Goal: Task Accomplishment & Management: Use online tool/utility

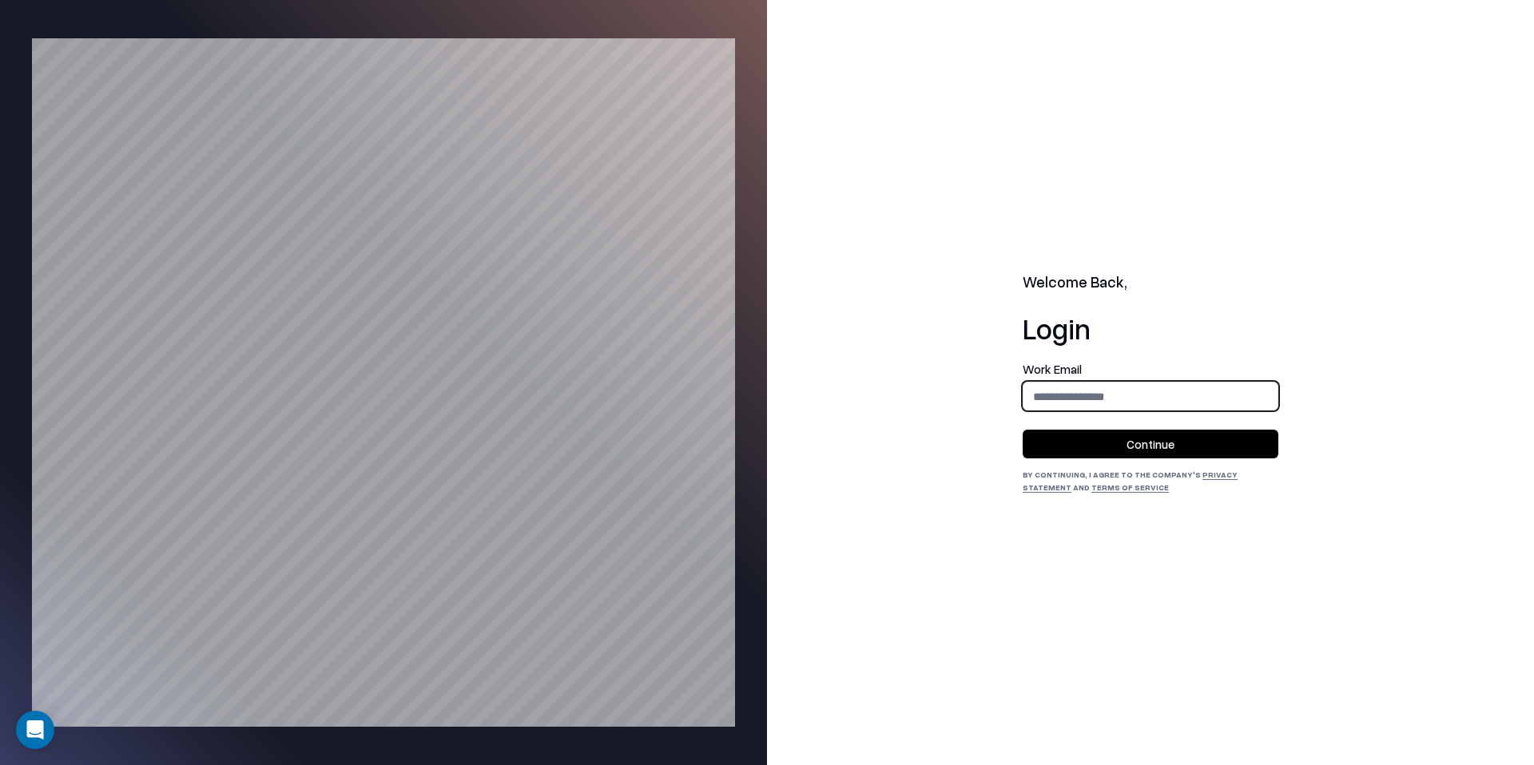
click at [1129, 408] on input "email" at bounding box center [1150, 397] width 254 height 30
type input "**********"
click at [1181, 443] on button "Continue" at bounding box center [1151, 444] width 256 height 29
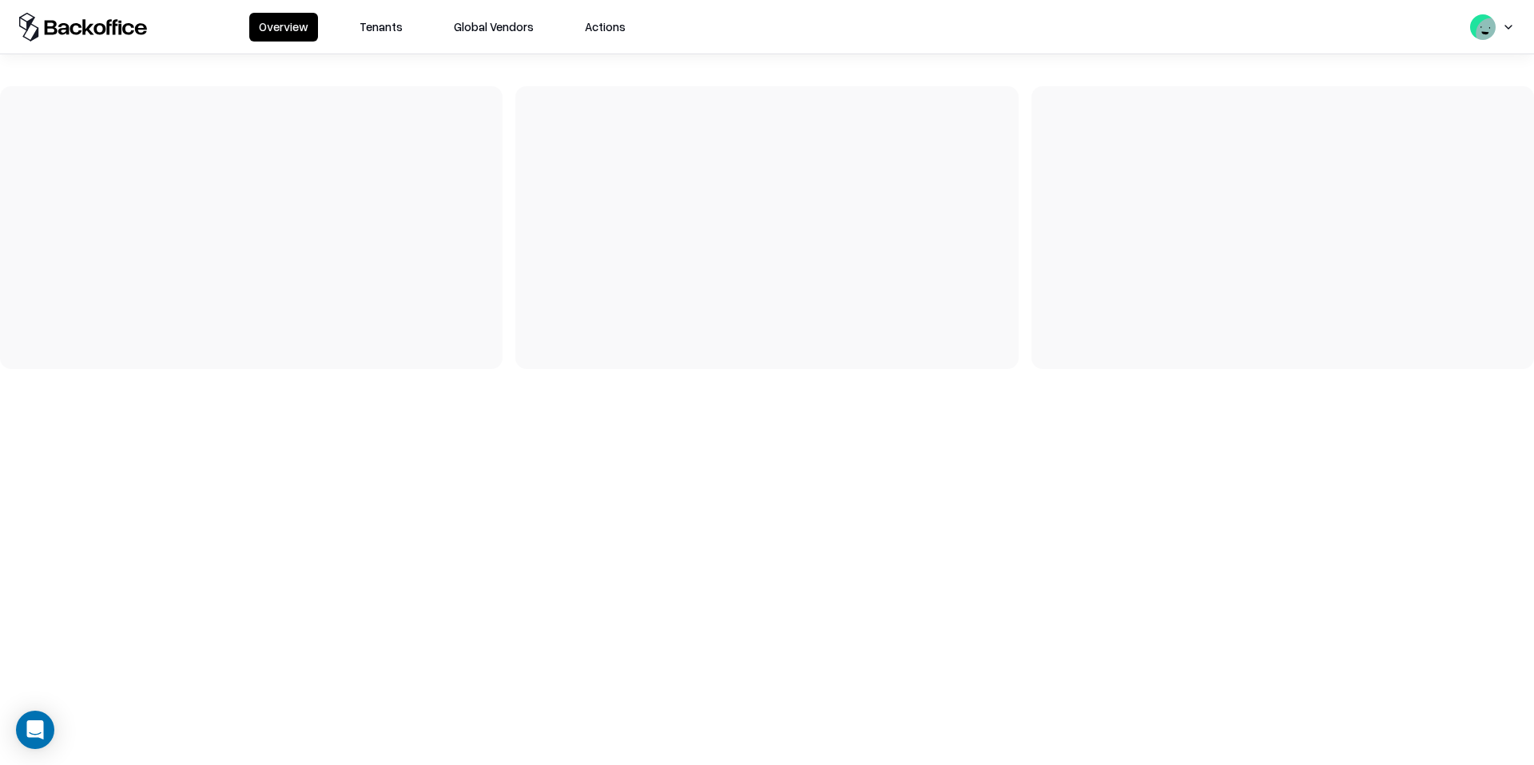
click at [365, 24] on button "Tenants" at bounding box center [381, 27] width 62 height 29
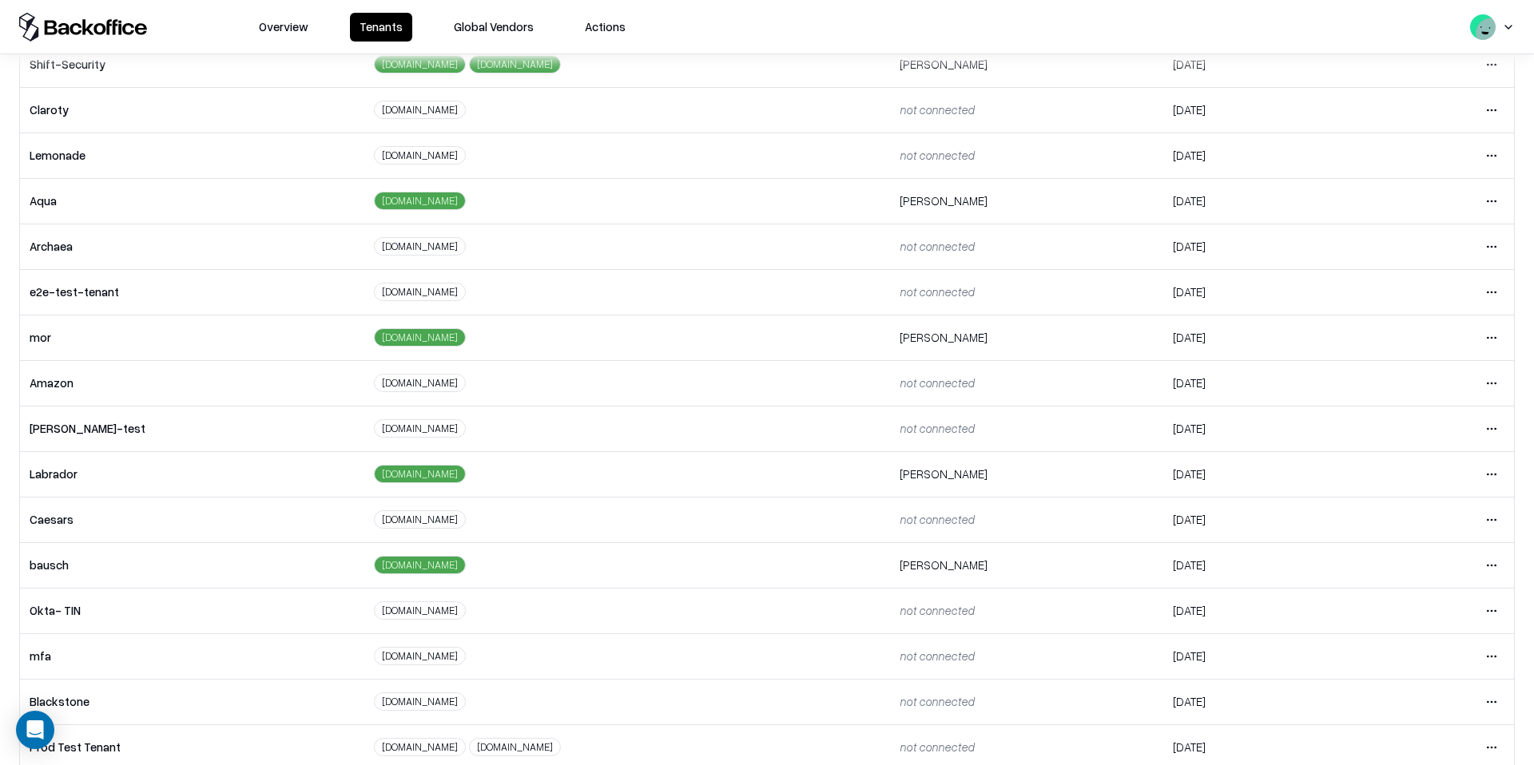
scroll to position [145, 0]
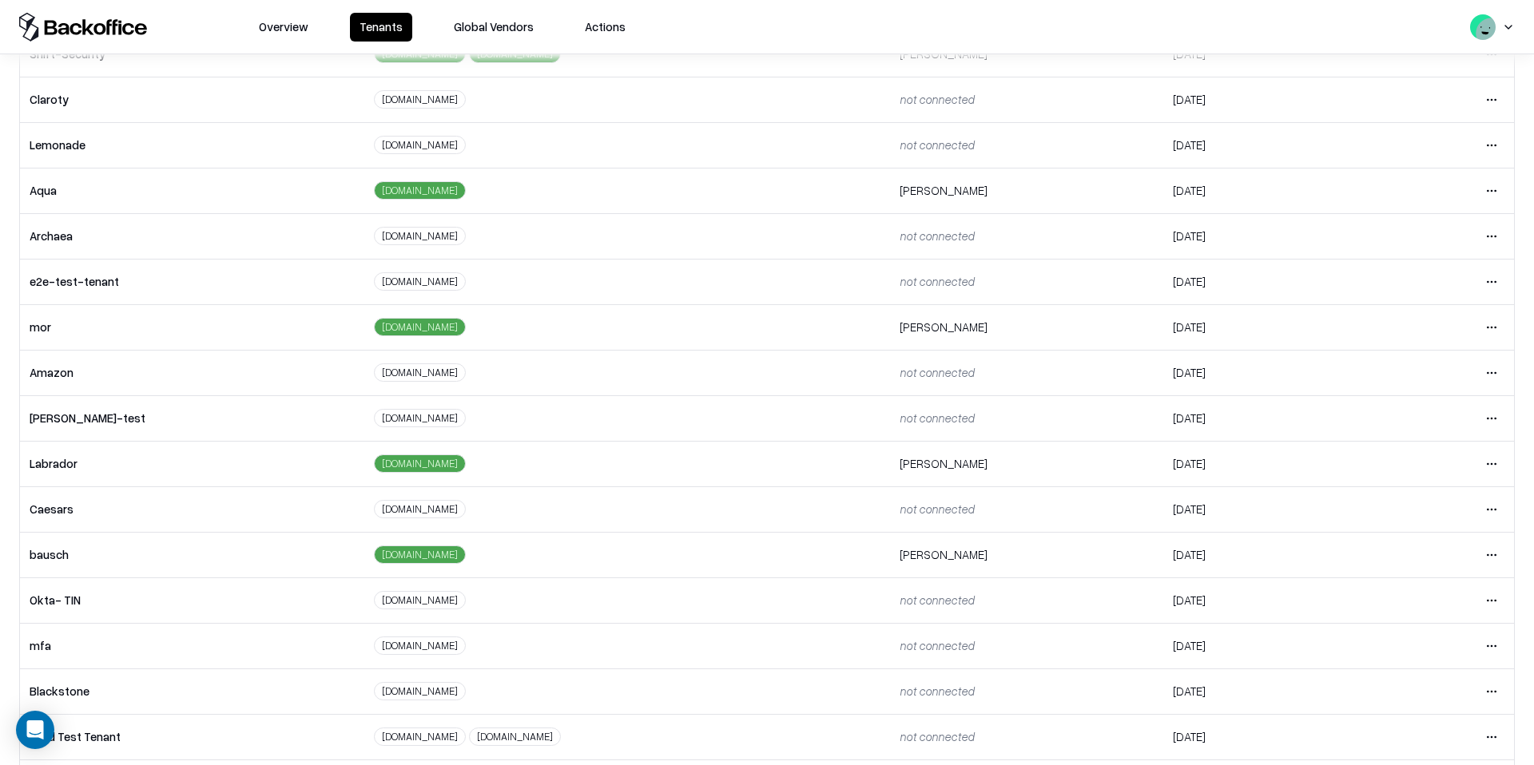
click at [1501, 556] on html "Overview Tenants Global Vendors Actions Tenants Add Tenant Tenant name Domain A…" at bounding box center [767, 382] width 1534 height 765
click at [1393, 688] on div "Login to tenant" at bounding box center [1424, 689] width 173 height 32
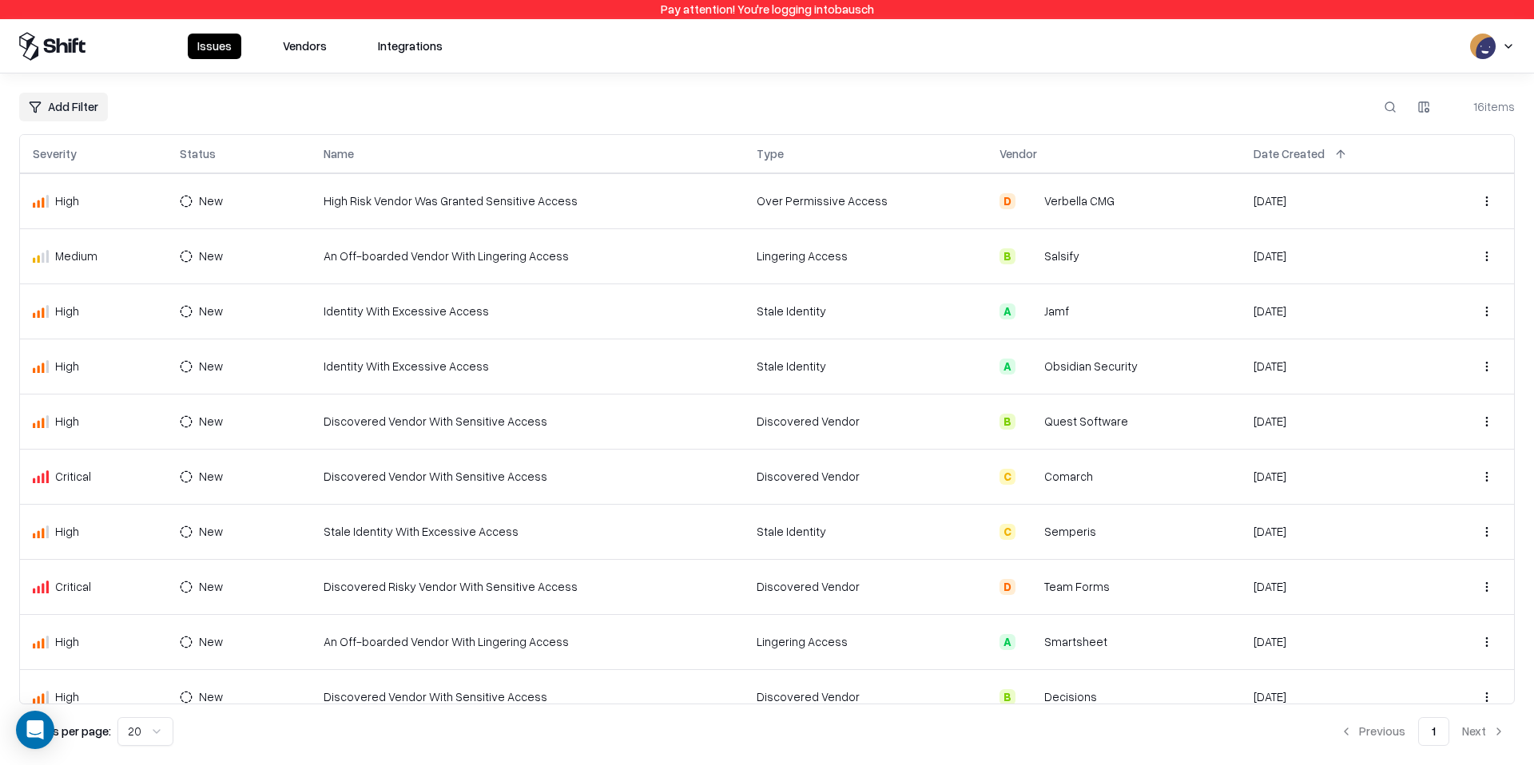
click at [304, 44] on button "Vendors" at bounding box center [304, 47] width 63 height 26
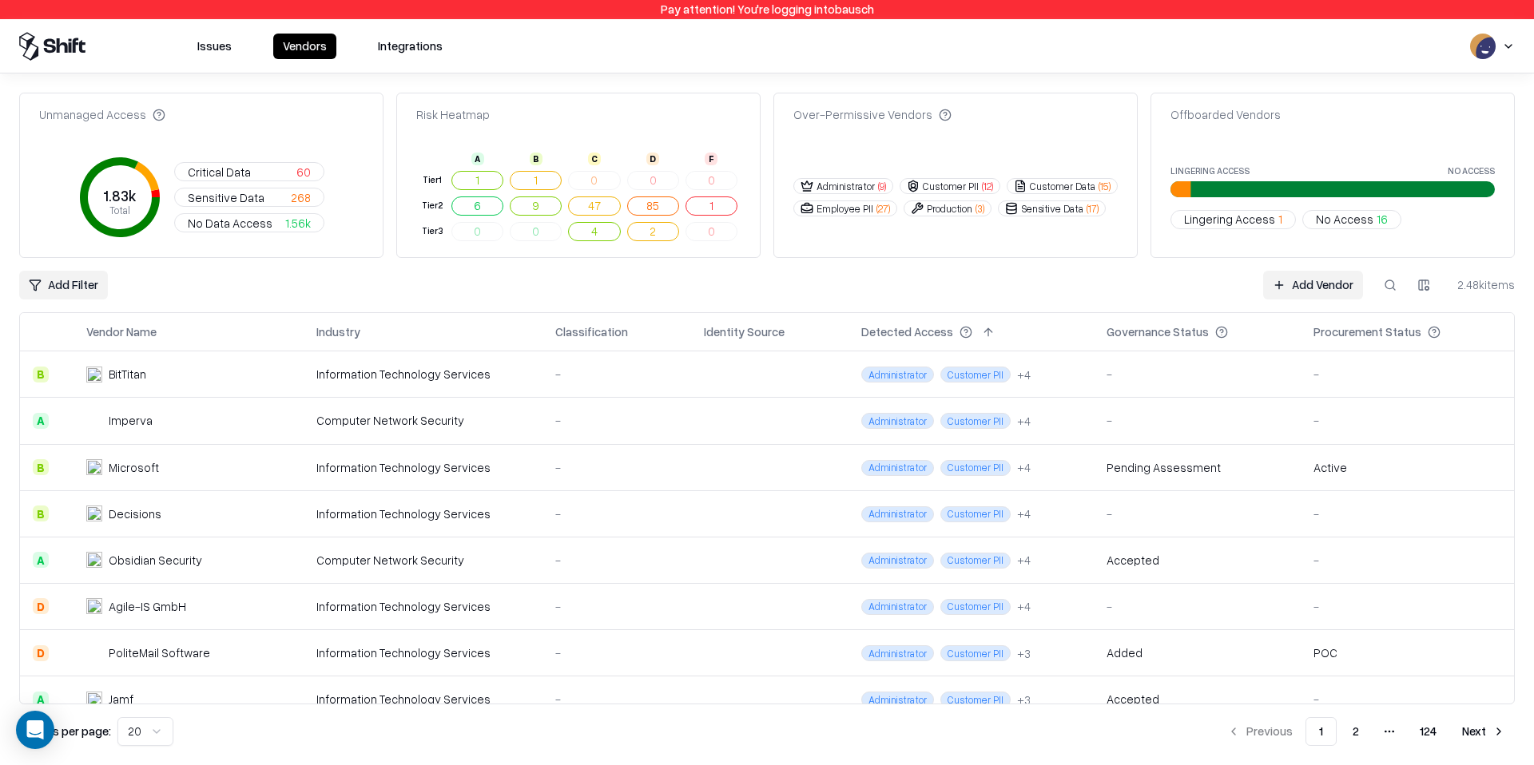
click at [1298, 286] on link "Add Vendor" at bounding box center [1313, 285] width 100 height 29
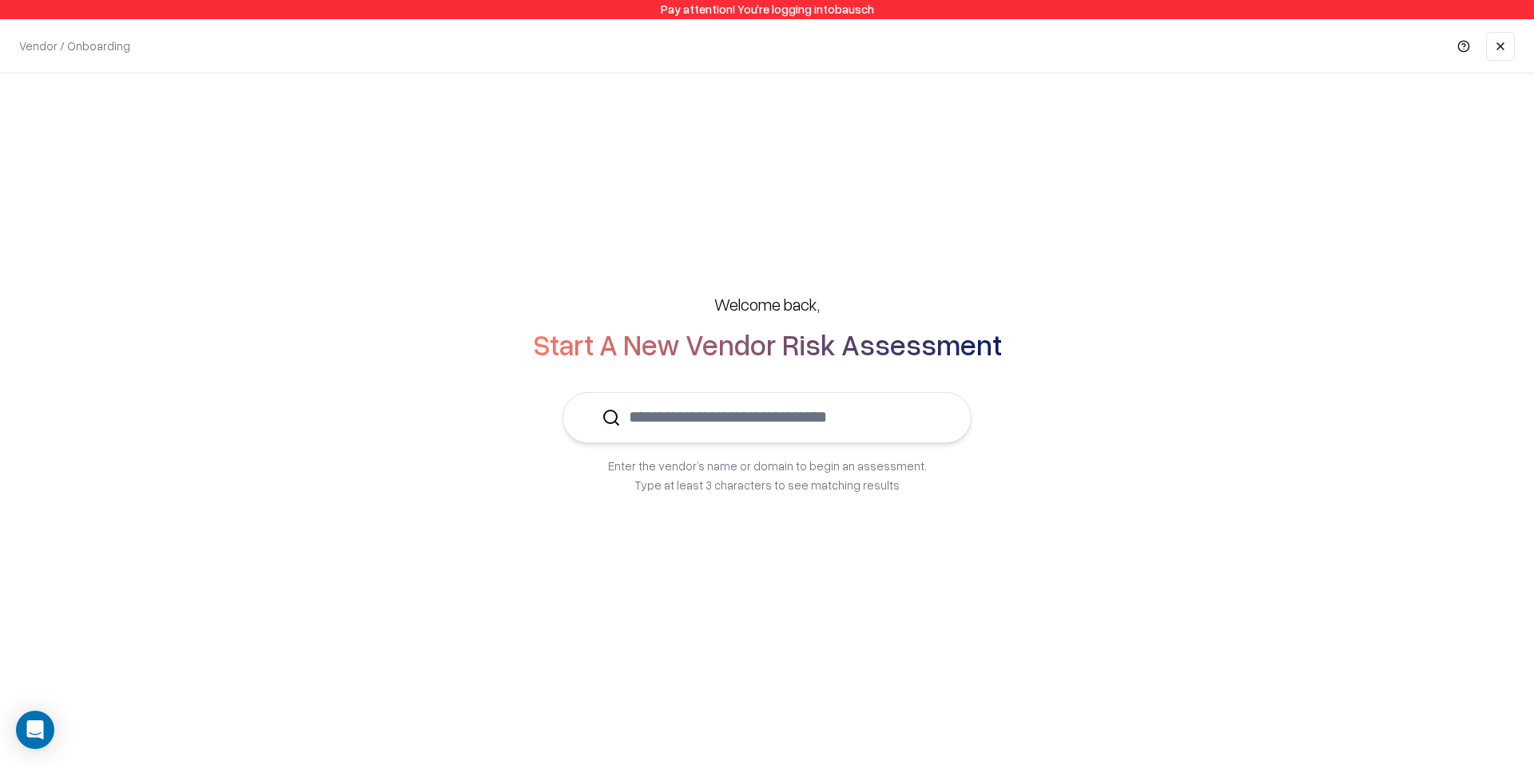
click at [730, 430] on input "text" at bounding box center [777, 417] width 312 height 49
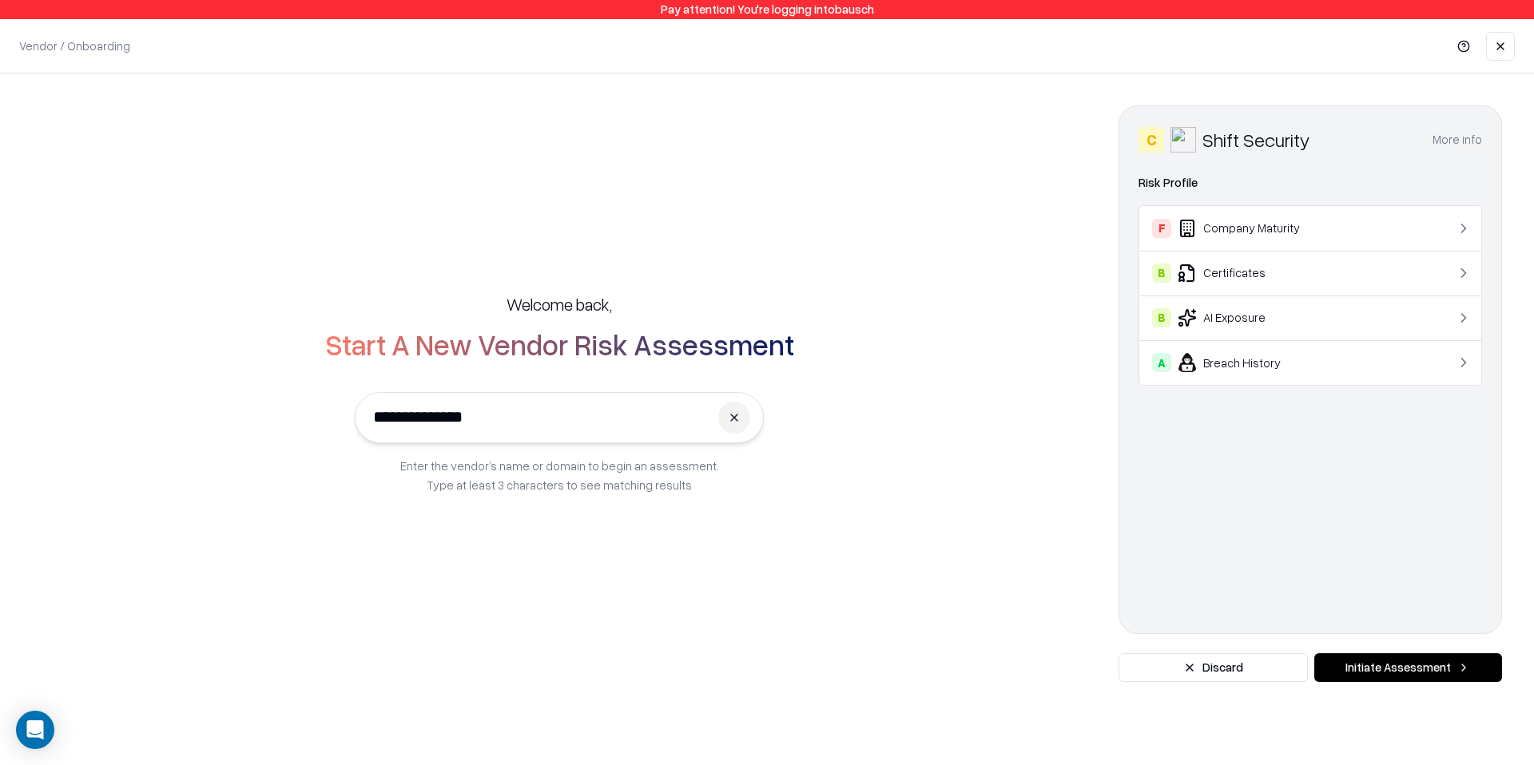
type input "**********"
click at [1258, 228] on div "F Company Maturity" at bounding box center [1281, 228] width 259 height 19
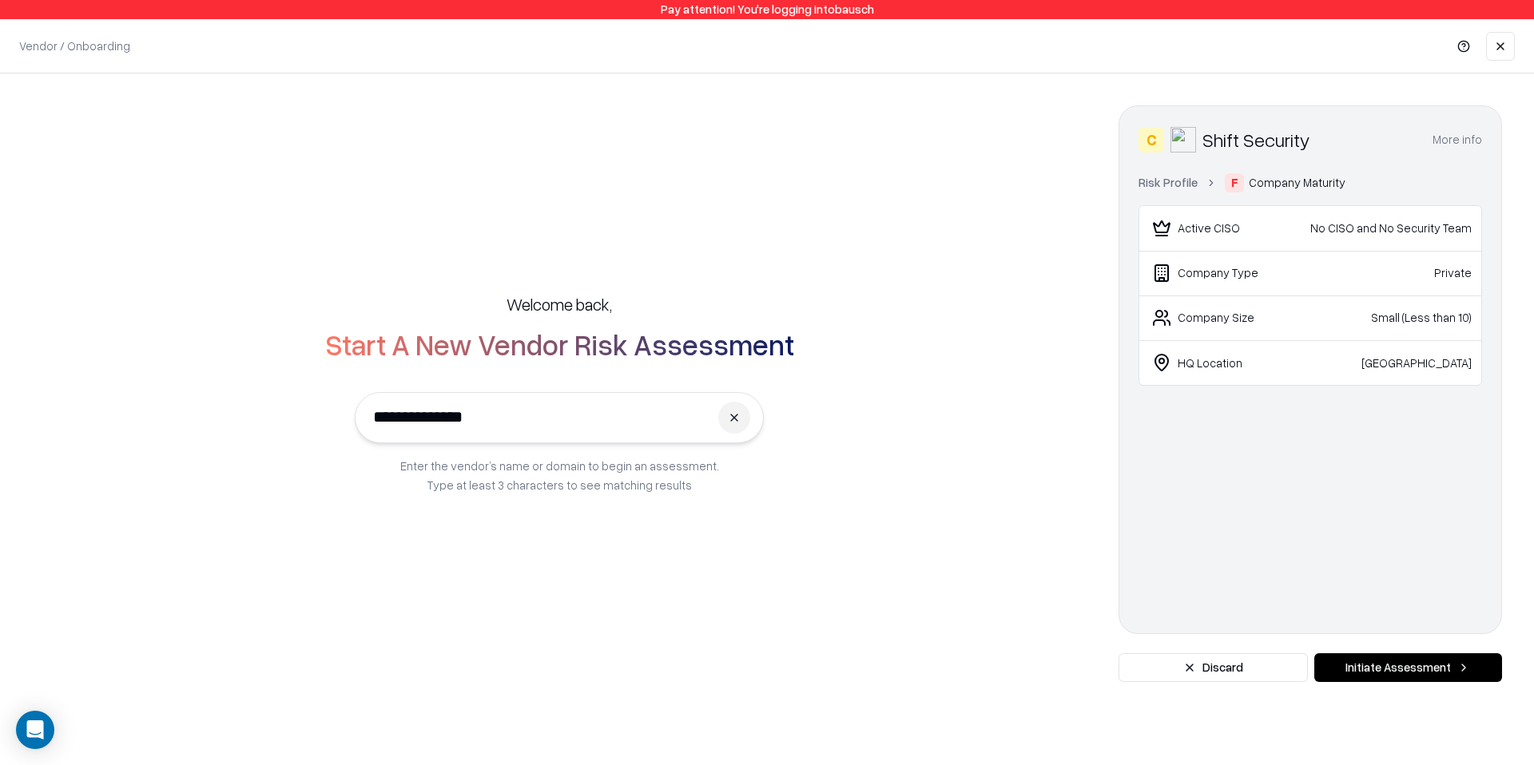
click at [1166, 185] on link "Risk Profile" at bounding box center [1167, 182] width 59 height 17
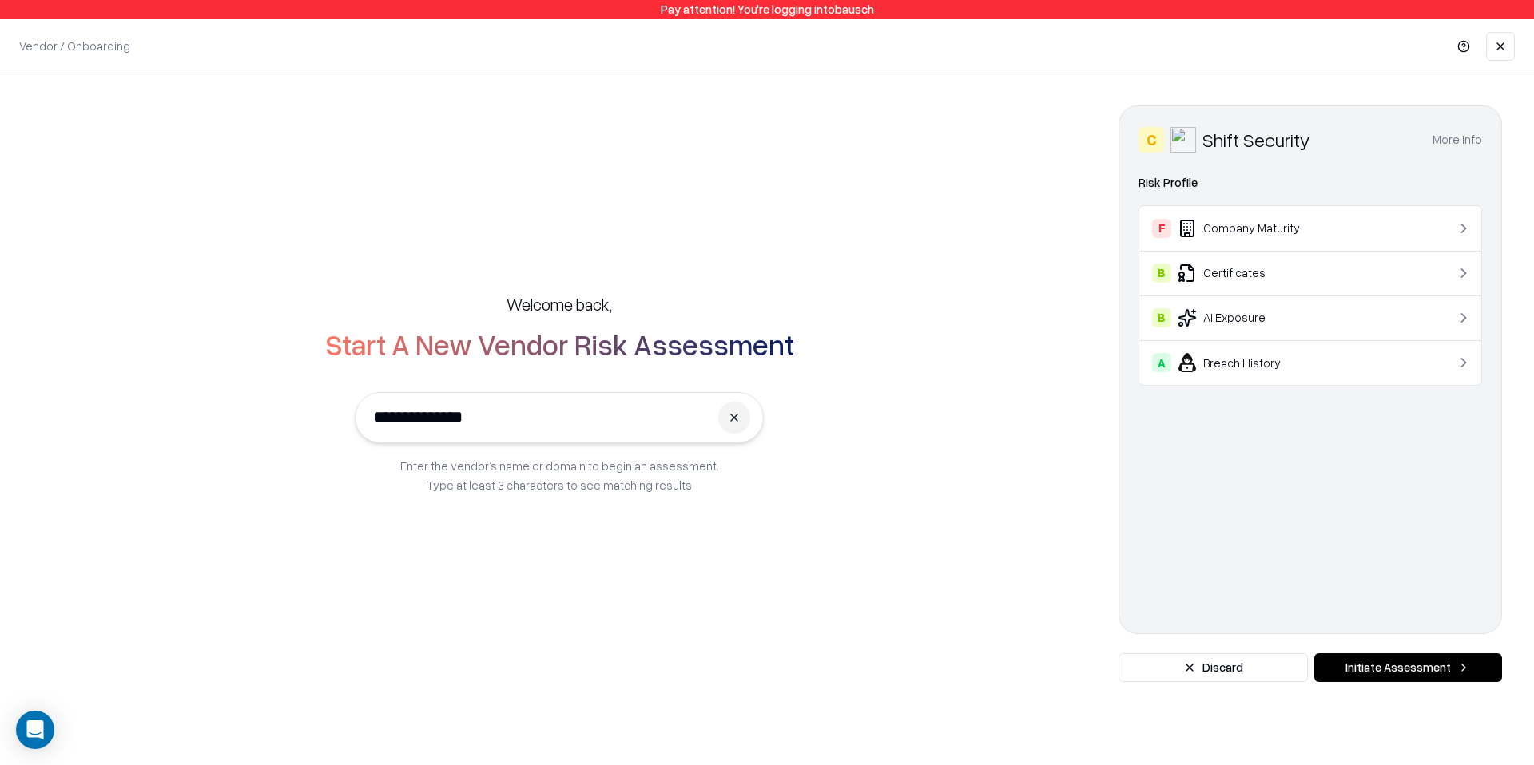
click at [1296, 365] on div "A Breach History" at bounding box center [1281, 362] width 259 height 19
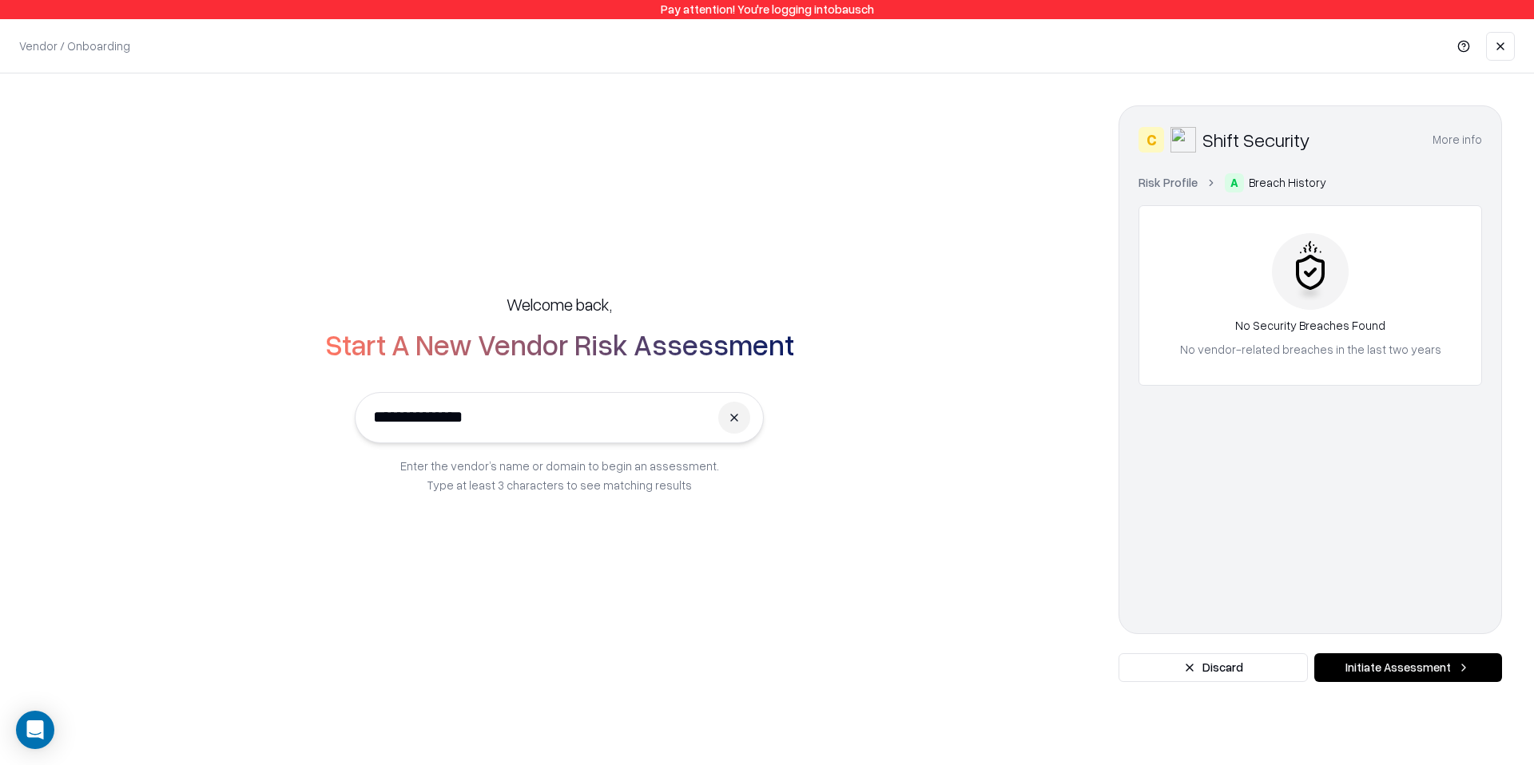
click at [1166, 181] on link "Risk Profile" at bounding box center [1167, 182] width 59 height 17
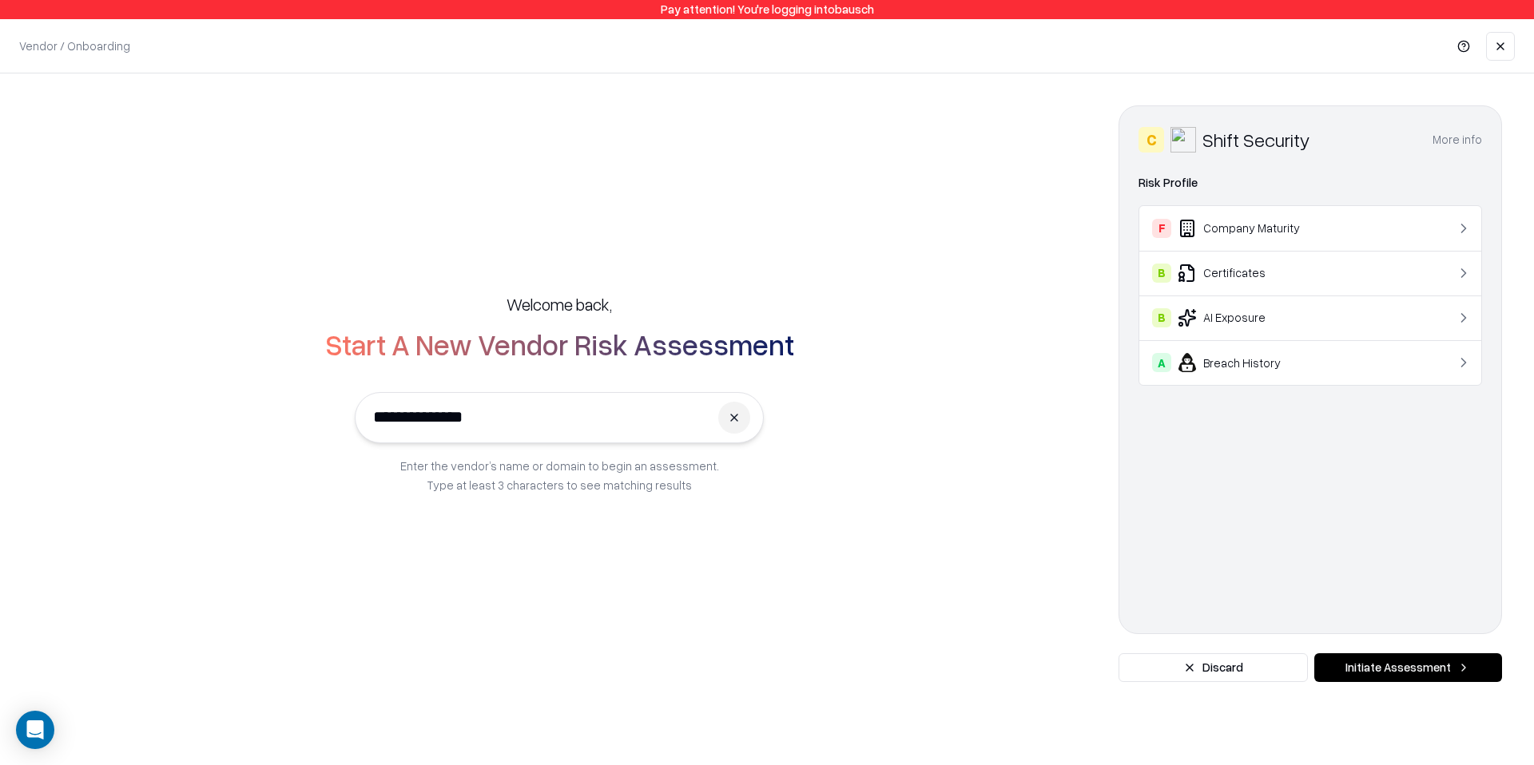
click at [1238, 326] on div "B AI Exposure" at bounding box center [1281, 317] width 259 height 19
click at [1162, 182] on link "Risk Profile" at bounding box center [1167, 182] width 59 height 17
click at [1230, 284] on td "B Certificates" at bounding box center [1281, 273] width 284 height 45
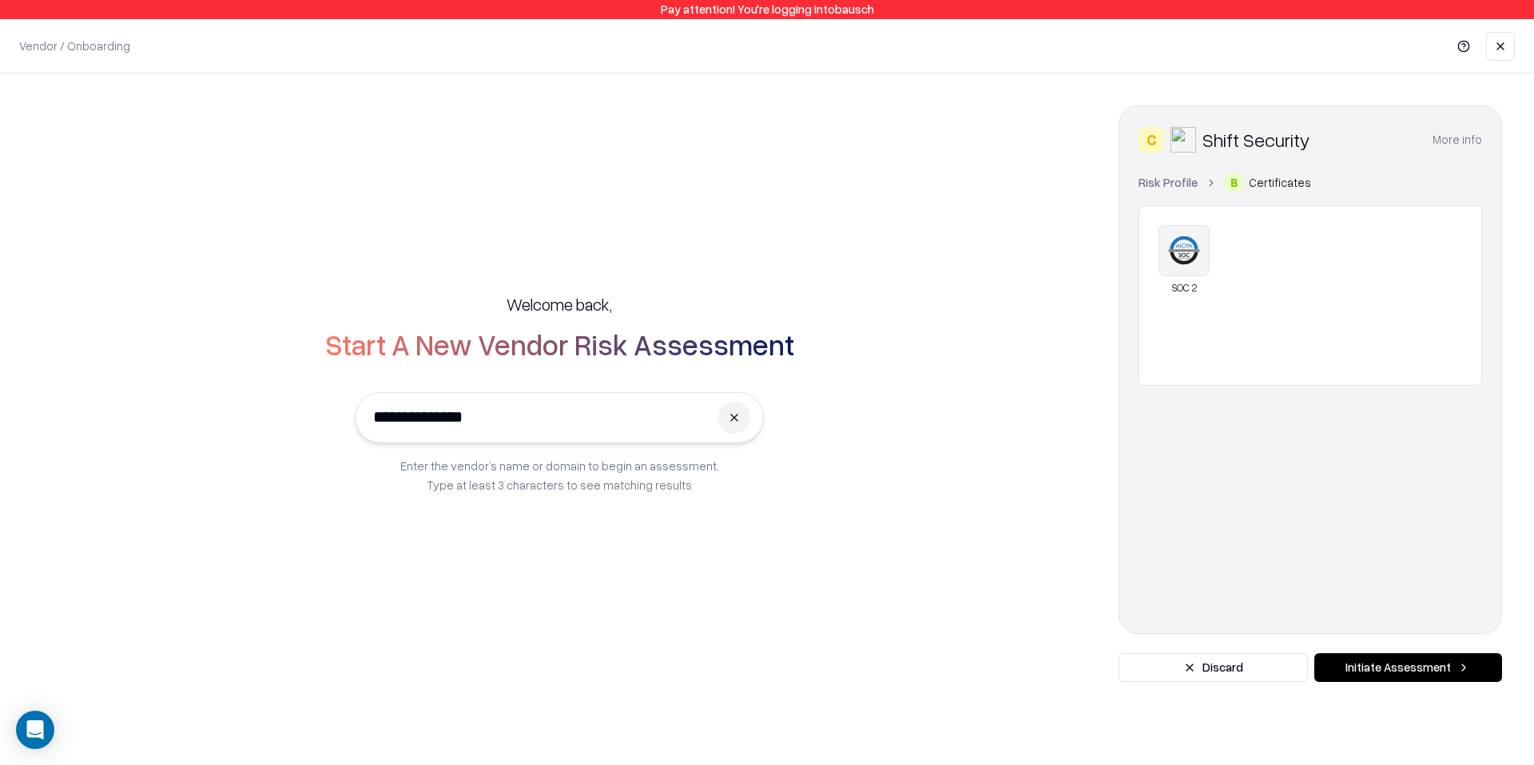
click at [1165, 190] on link "Risk Profile" at bounding box center [1167, 182] width 59 height 17
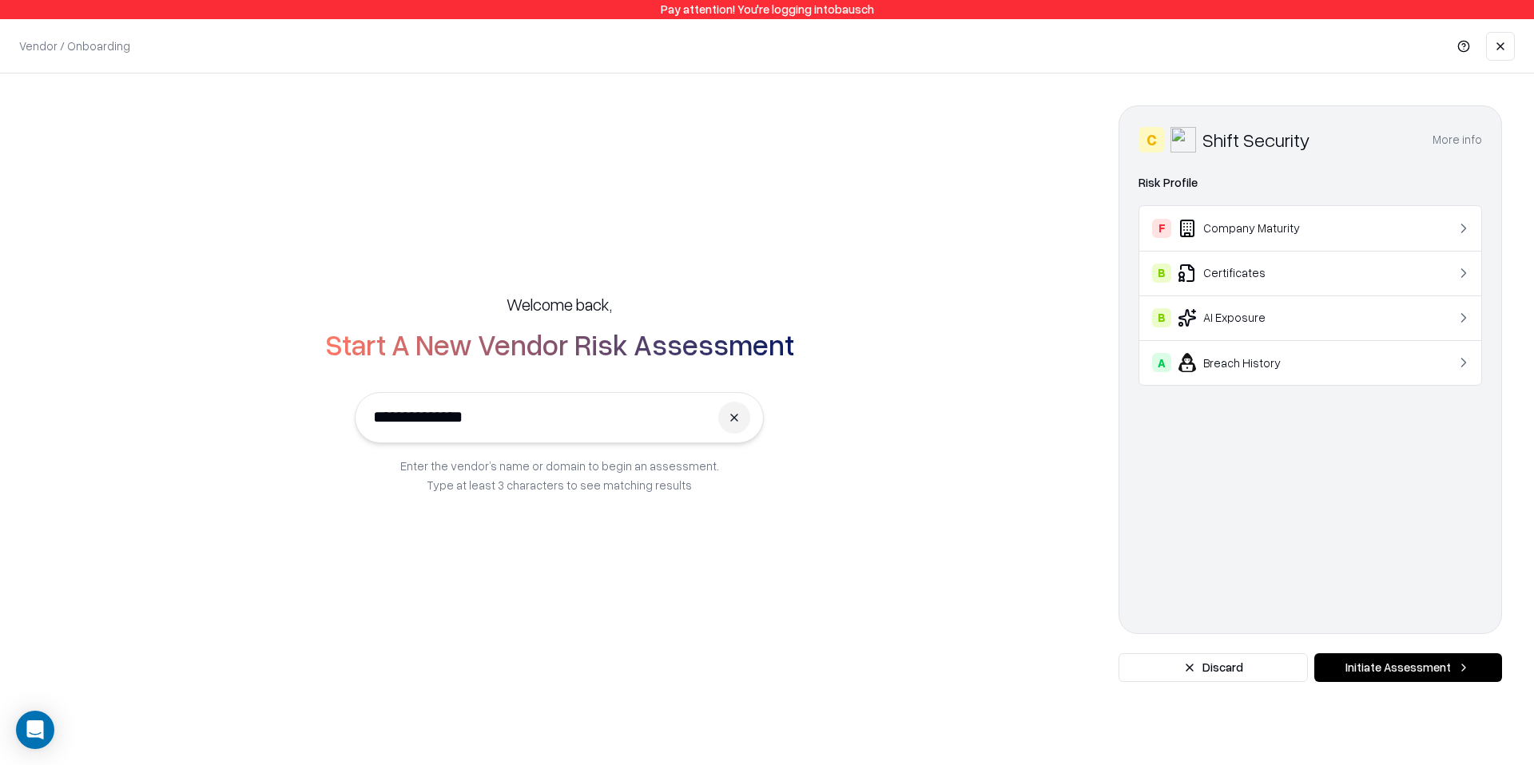
click at [1388, 671] on button "Initiate Assessment" at bounding box center [1408, 668] width 188 height 29
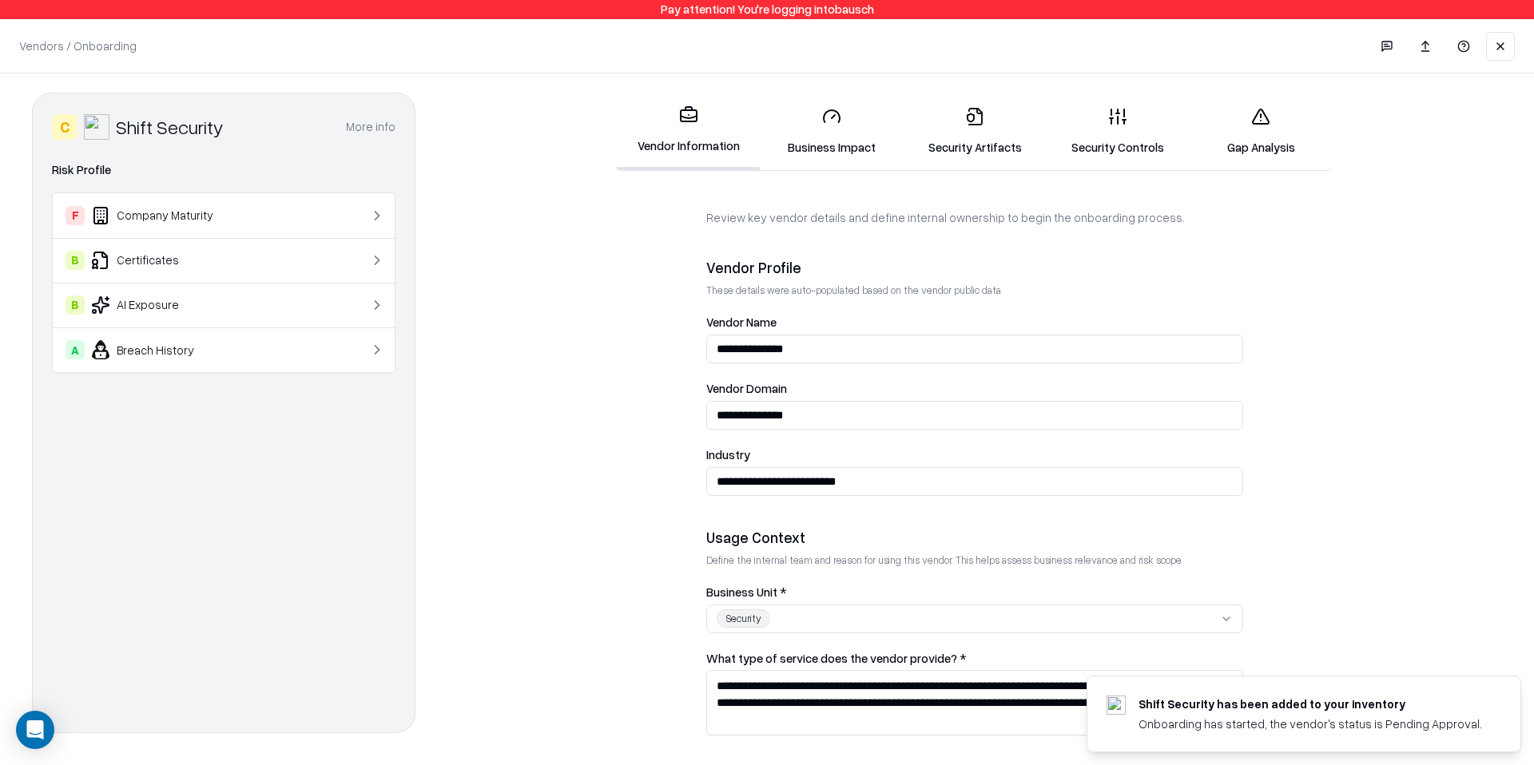
click at [980, 129] on link "Security Artifacts" at bounding box center [974, 131] width 143 height 74
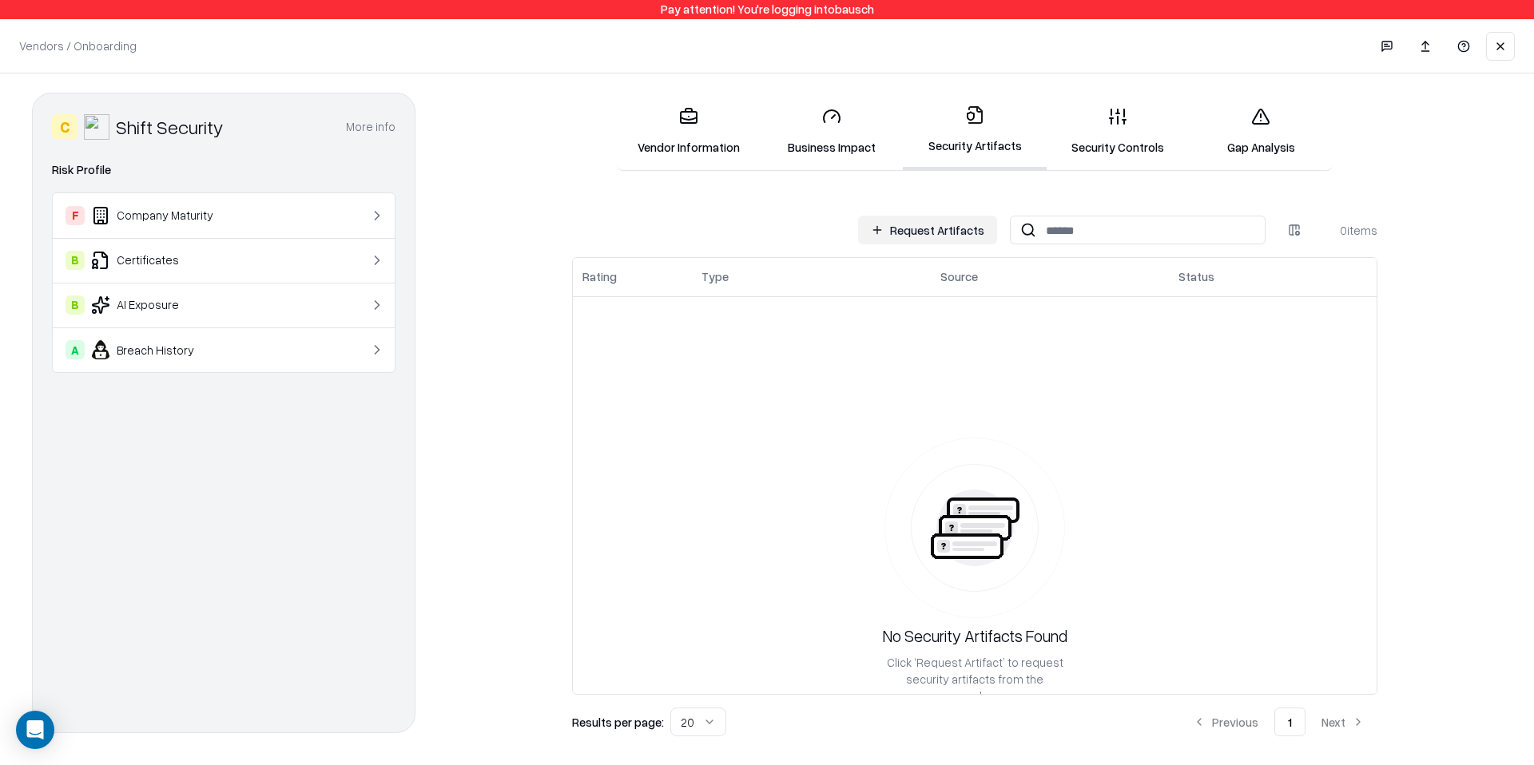
click at [717, 136] on link "Vendor Information" at bounding box center [688, 131] width 143 height 74
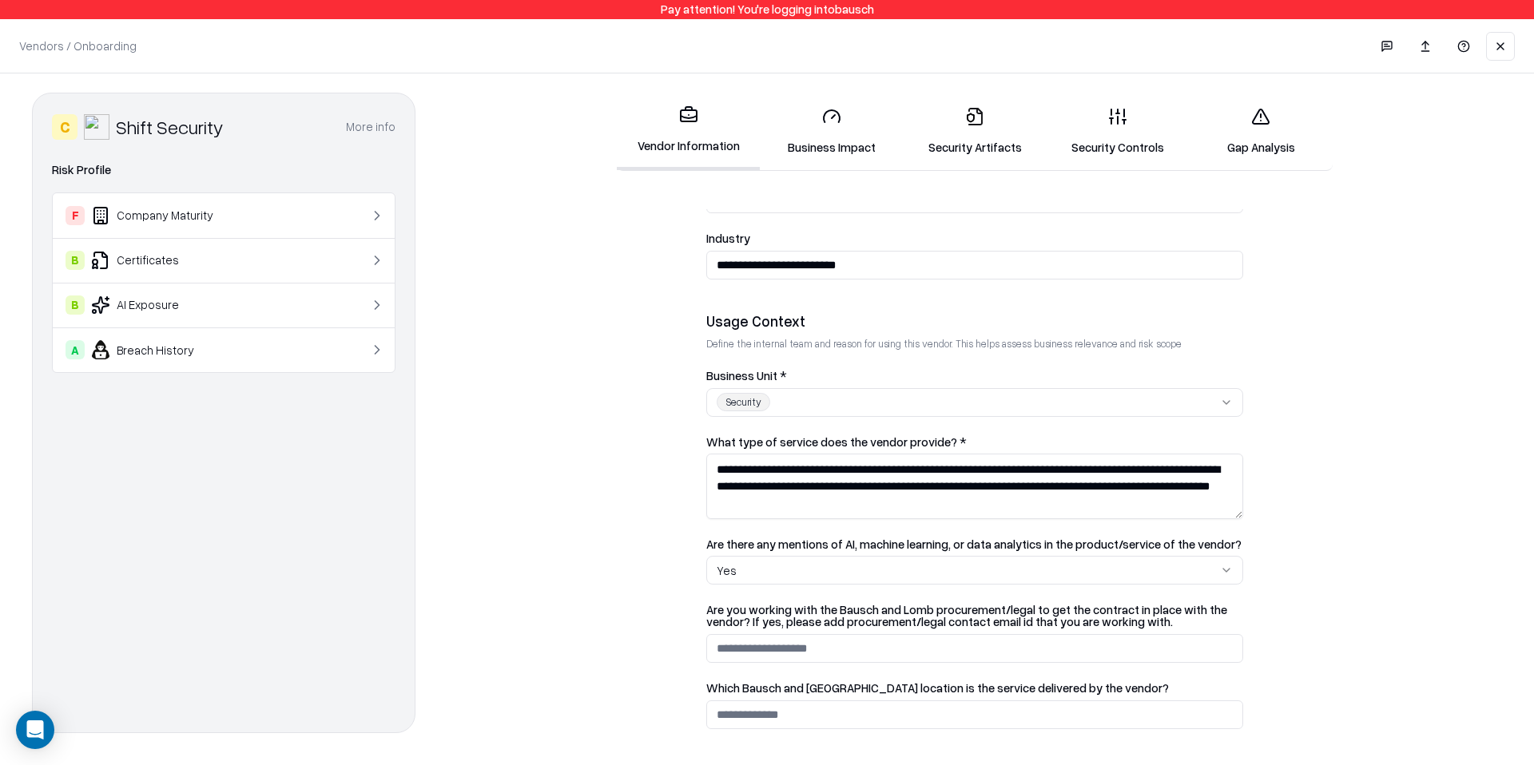
scroll to position [211, 0]
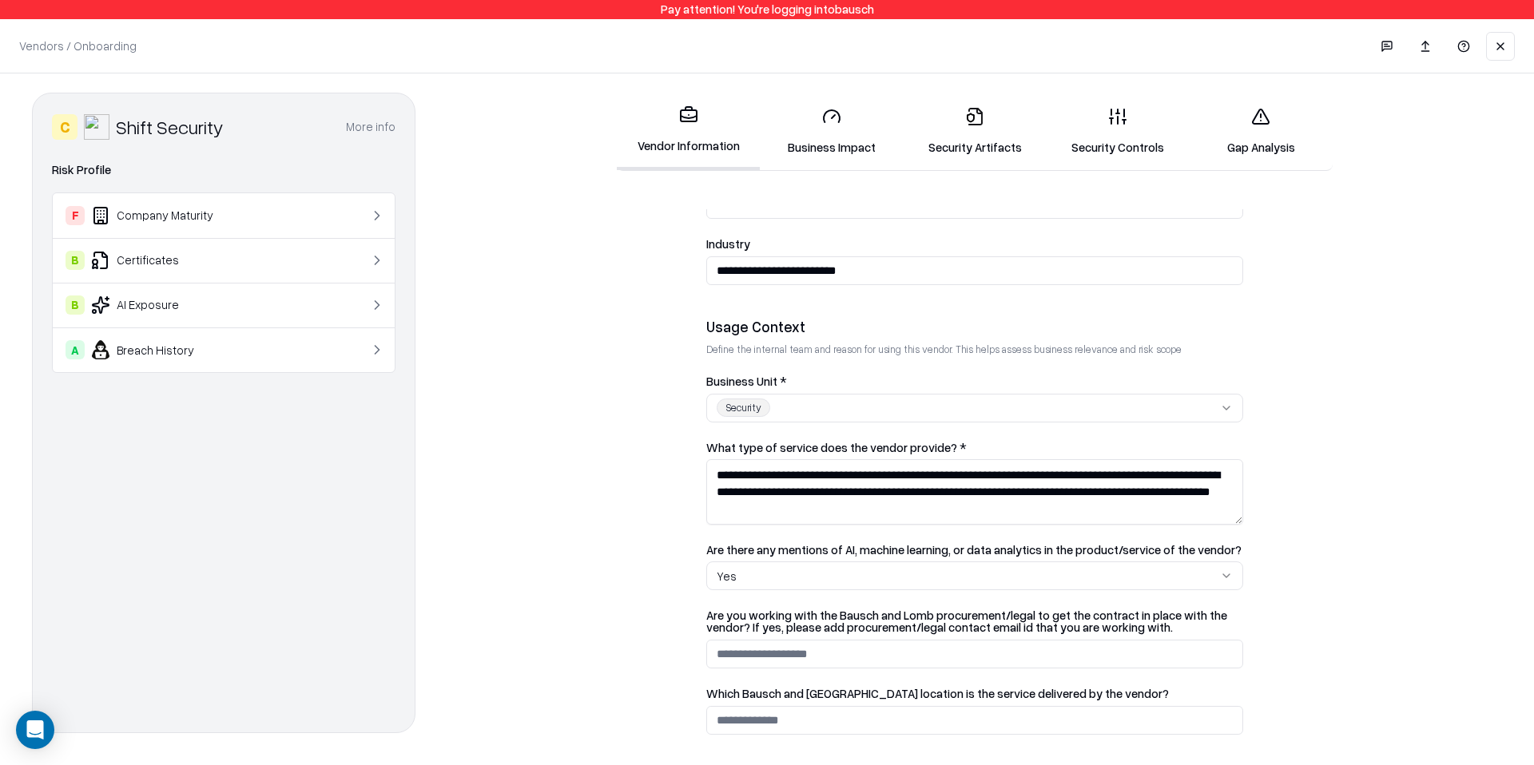
click at [810, 500] on textarea "**********" at bounding box center [974, 491] width 537 height 65
click at [810, 499] on textarea "**********" at bounding box center [974, 491] width 537 height 65
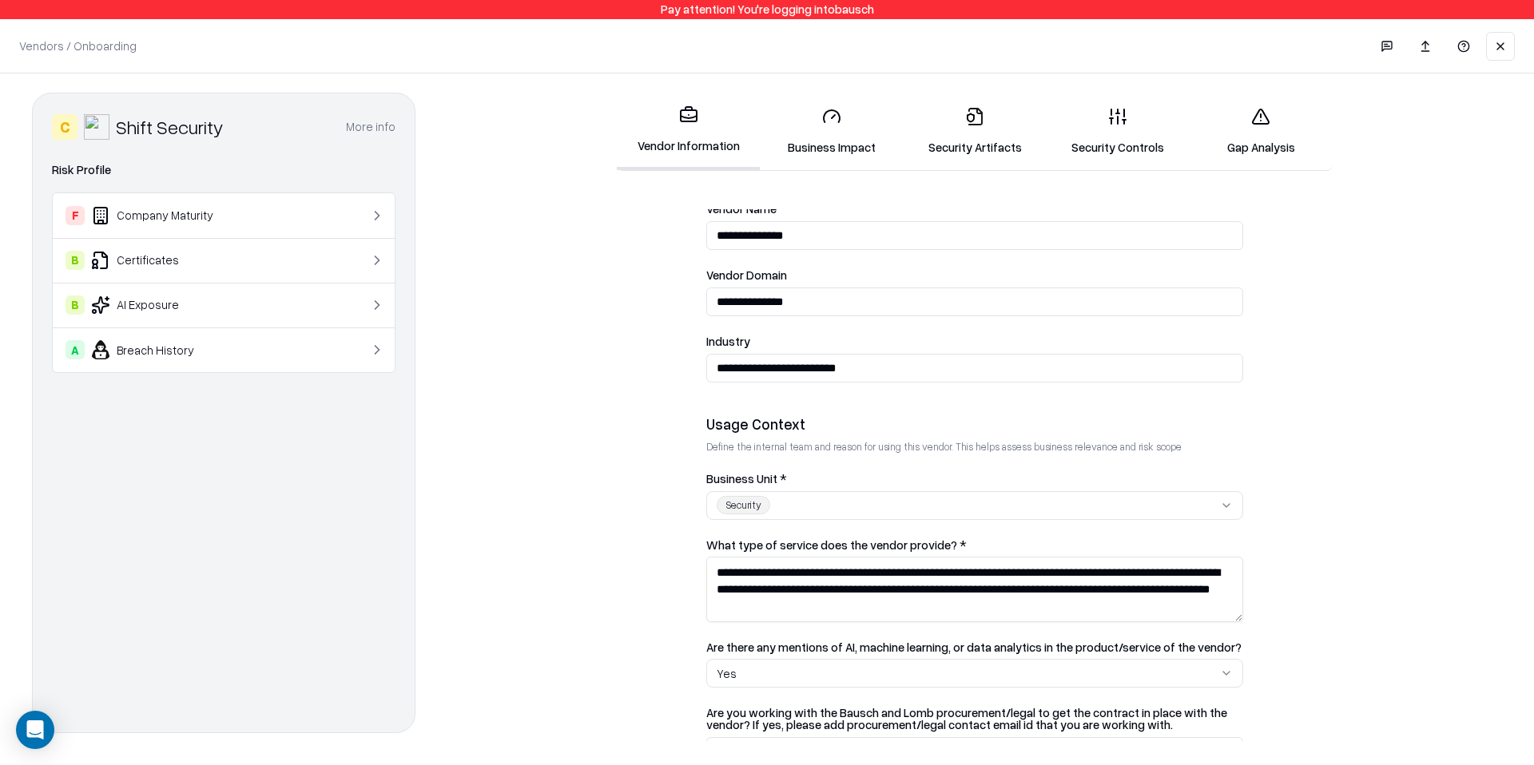
scroll to position [0, 0]
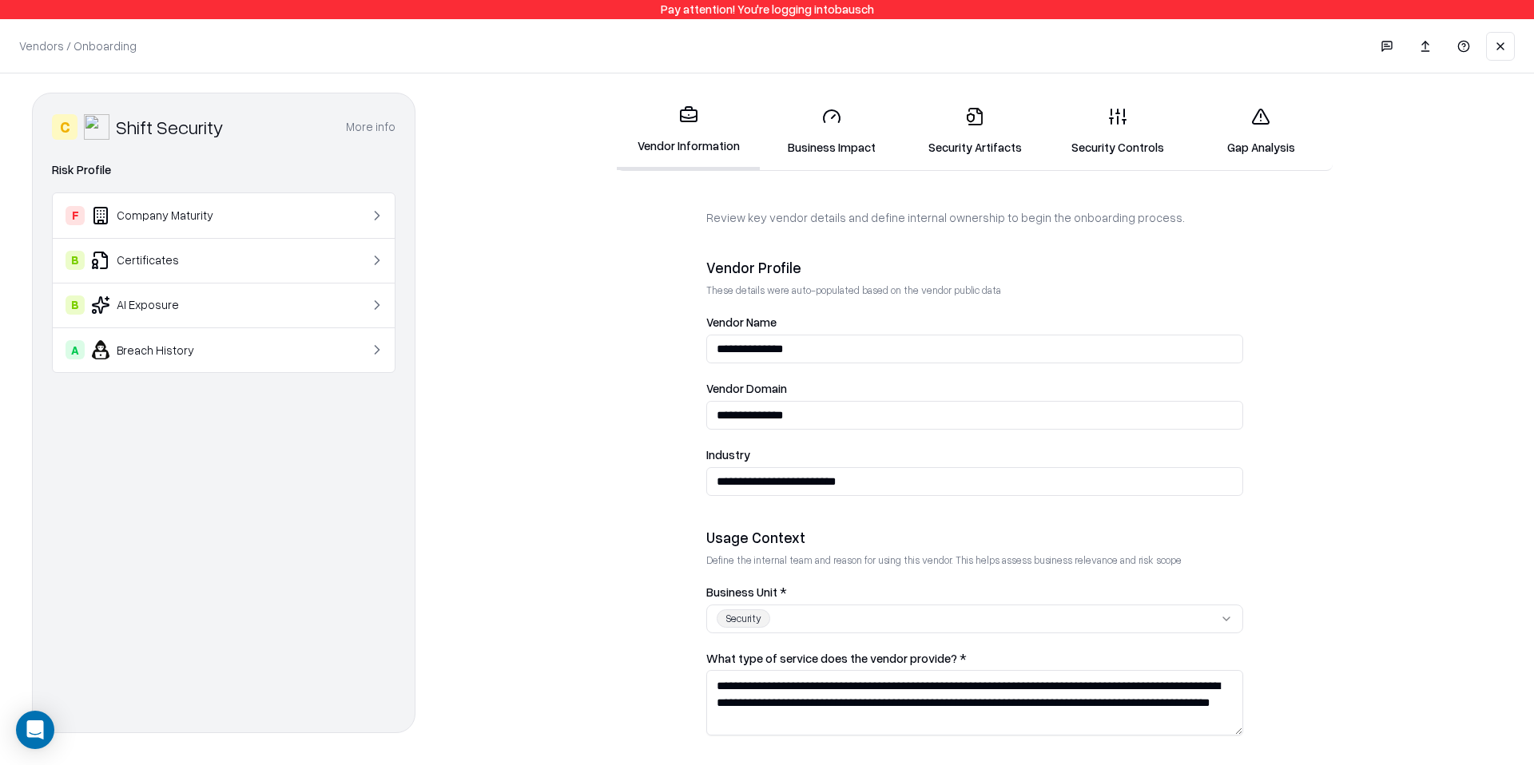
click at [810, 142] on link "Business Impact" at bounding box center [831, 131] width 143 height 74
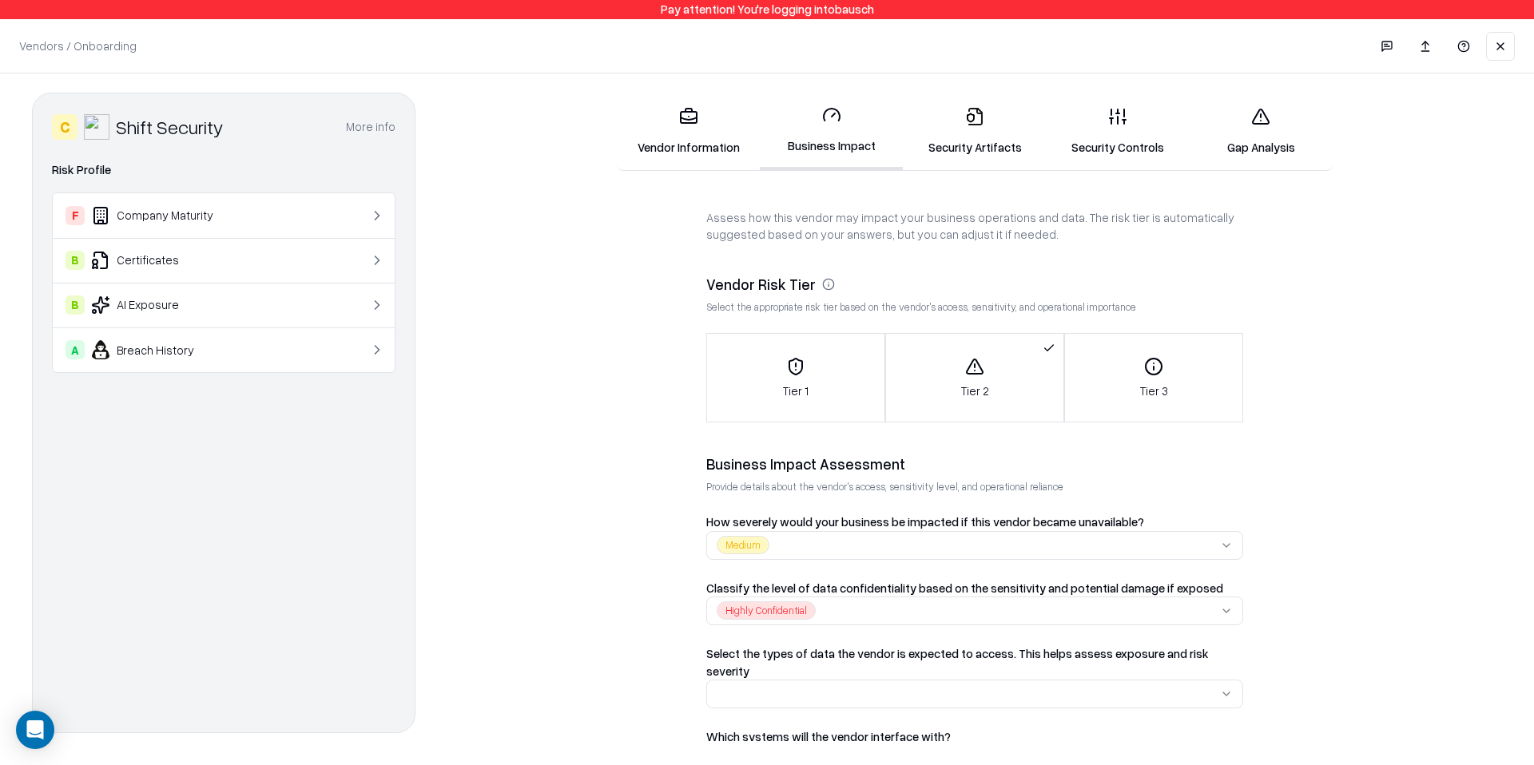
click at [984, 124] on link "Security Artifacts" at bounding box center [974, 131] width 143 height 74
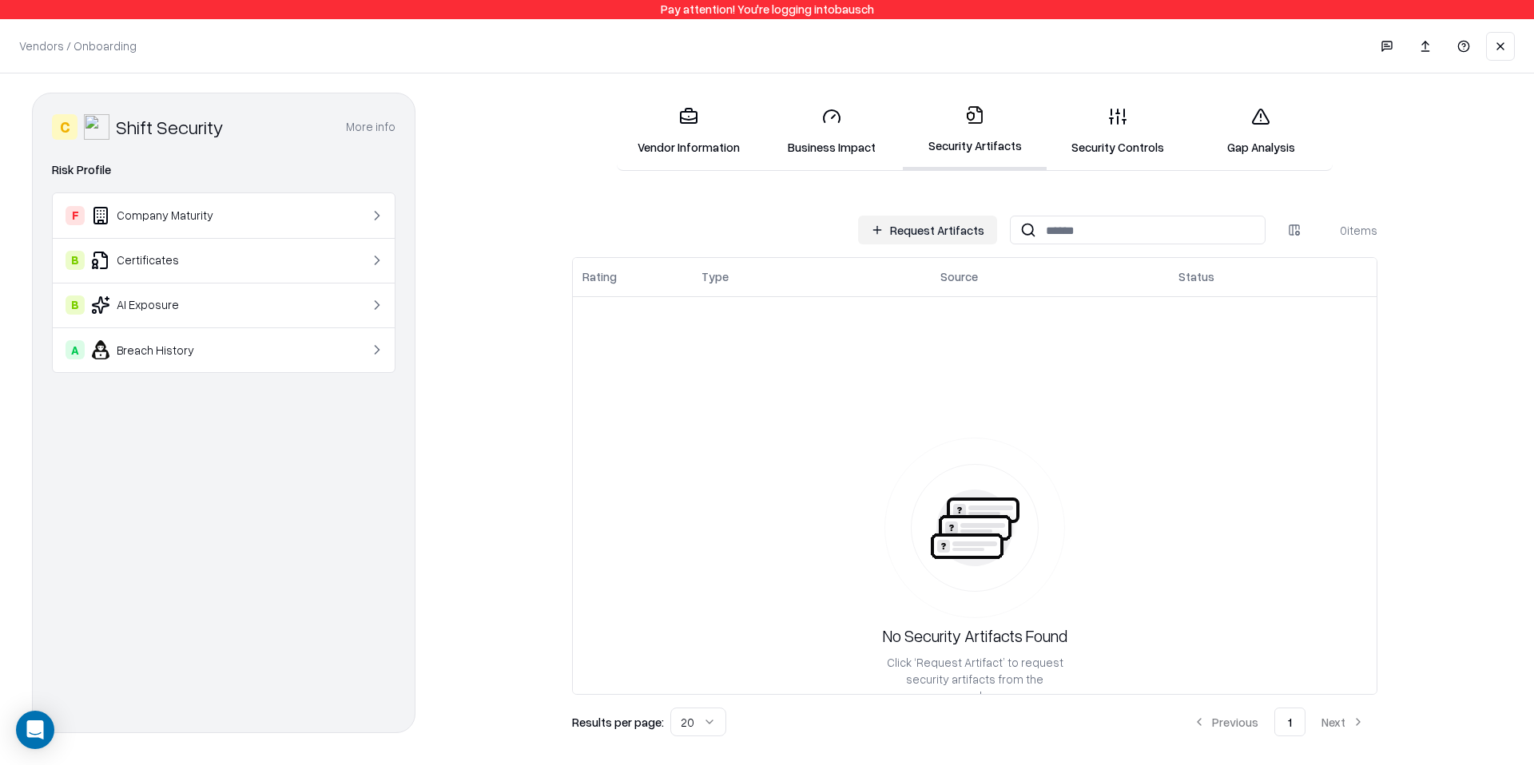
click at [953, 237] on button "Request Artifacts" at bounding box center [927, 230] width 139 height 29
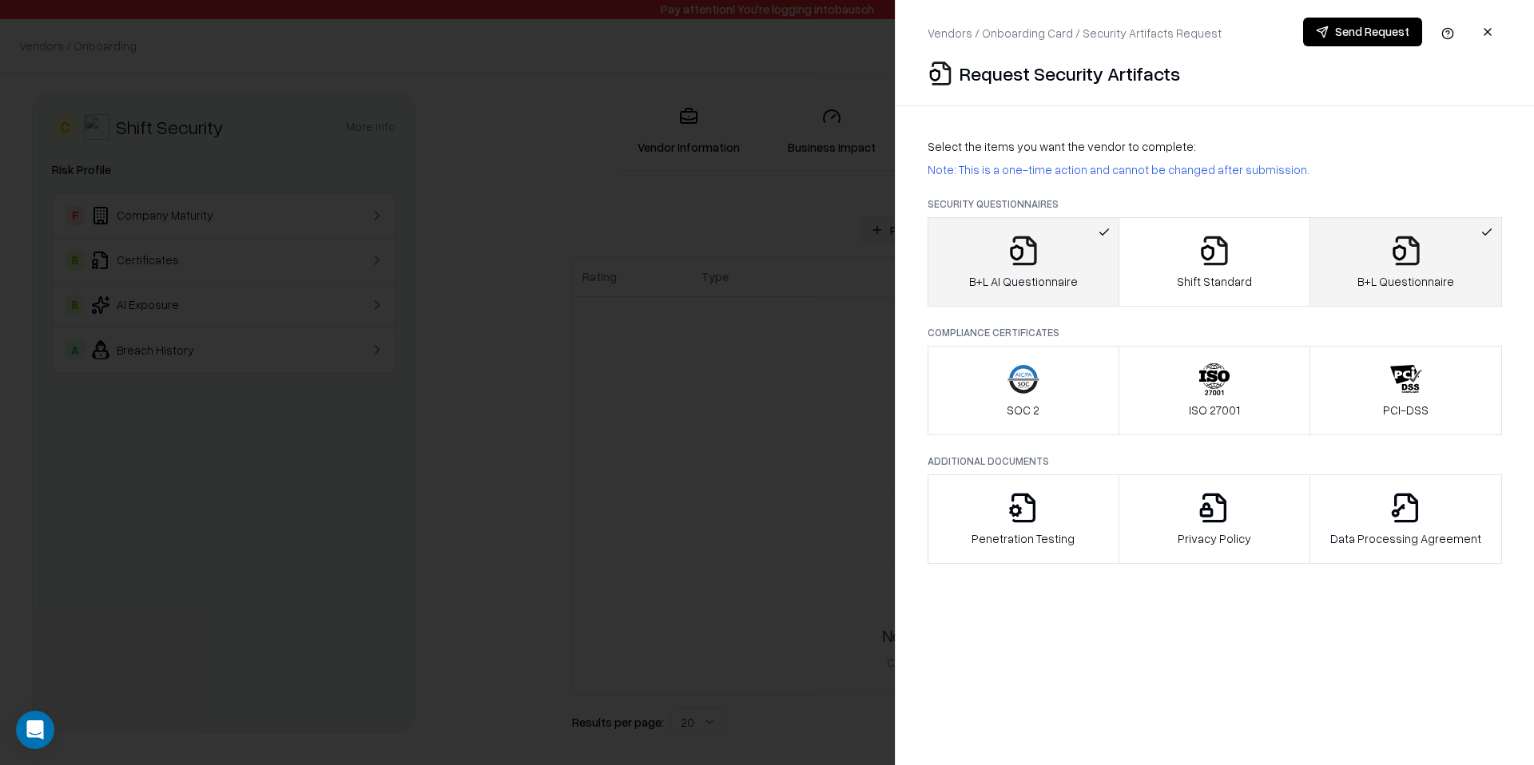
click at [1485, 34] on button "button" at bounding box center [1487, 32] width 29 height 29
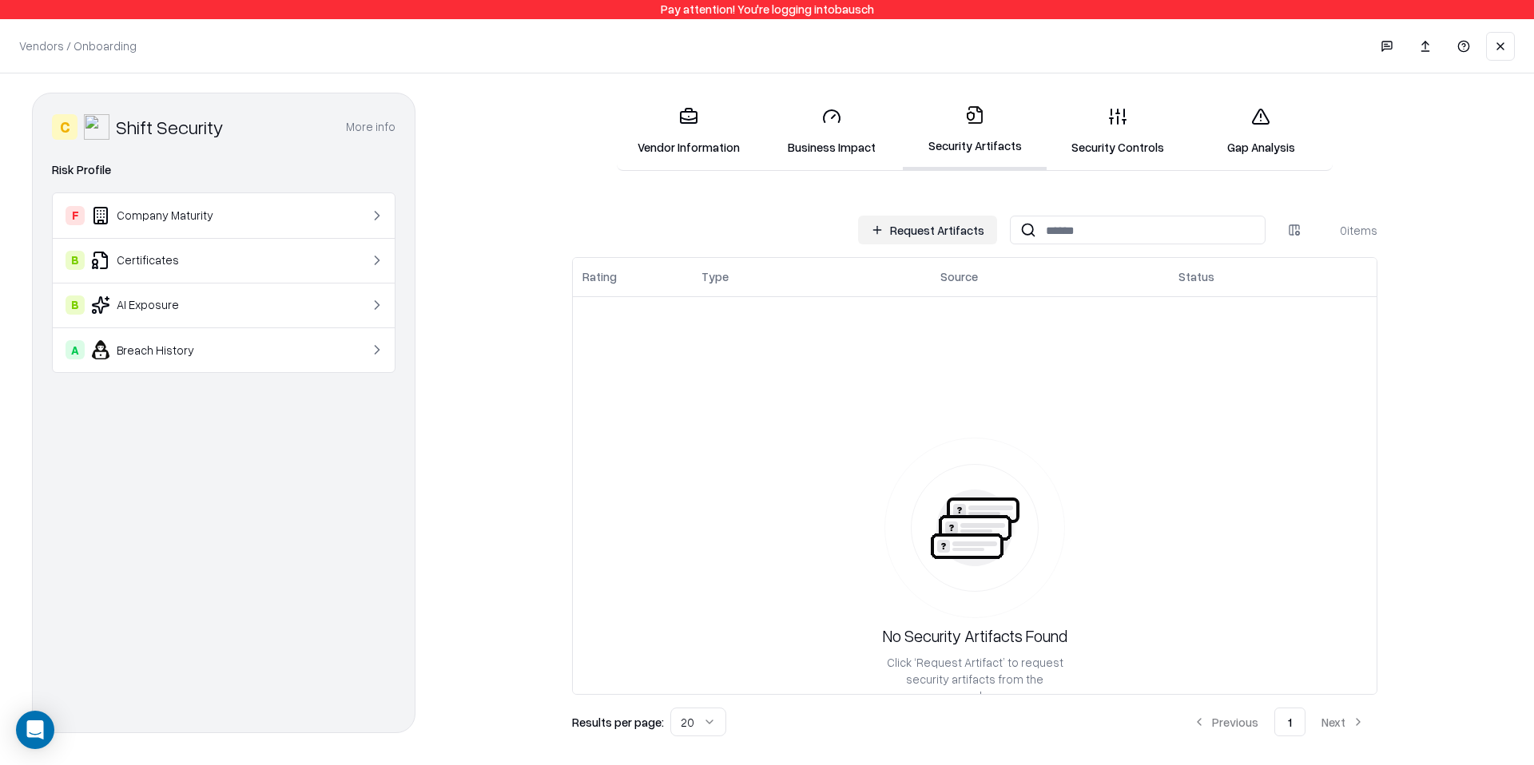
click at [1087, 140] on link "Security Controls" at bounding box center [1118, 131] width 143 height 74
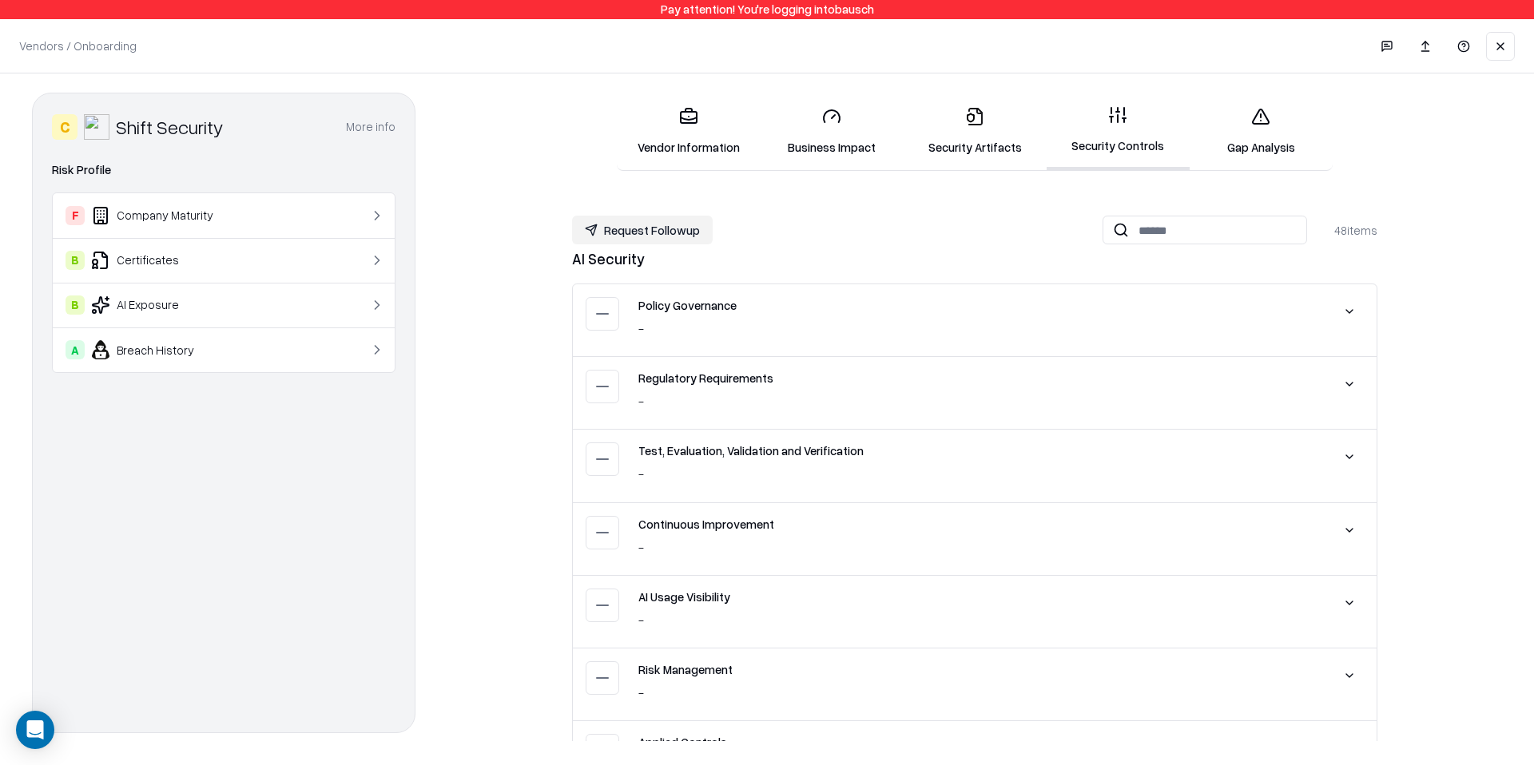
click at [1346, 316] on button at bounding box center [1349, 311] width 29 height 29
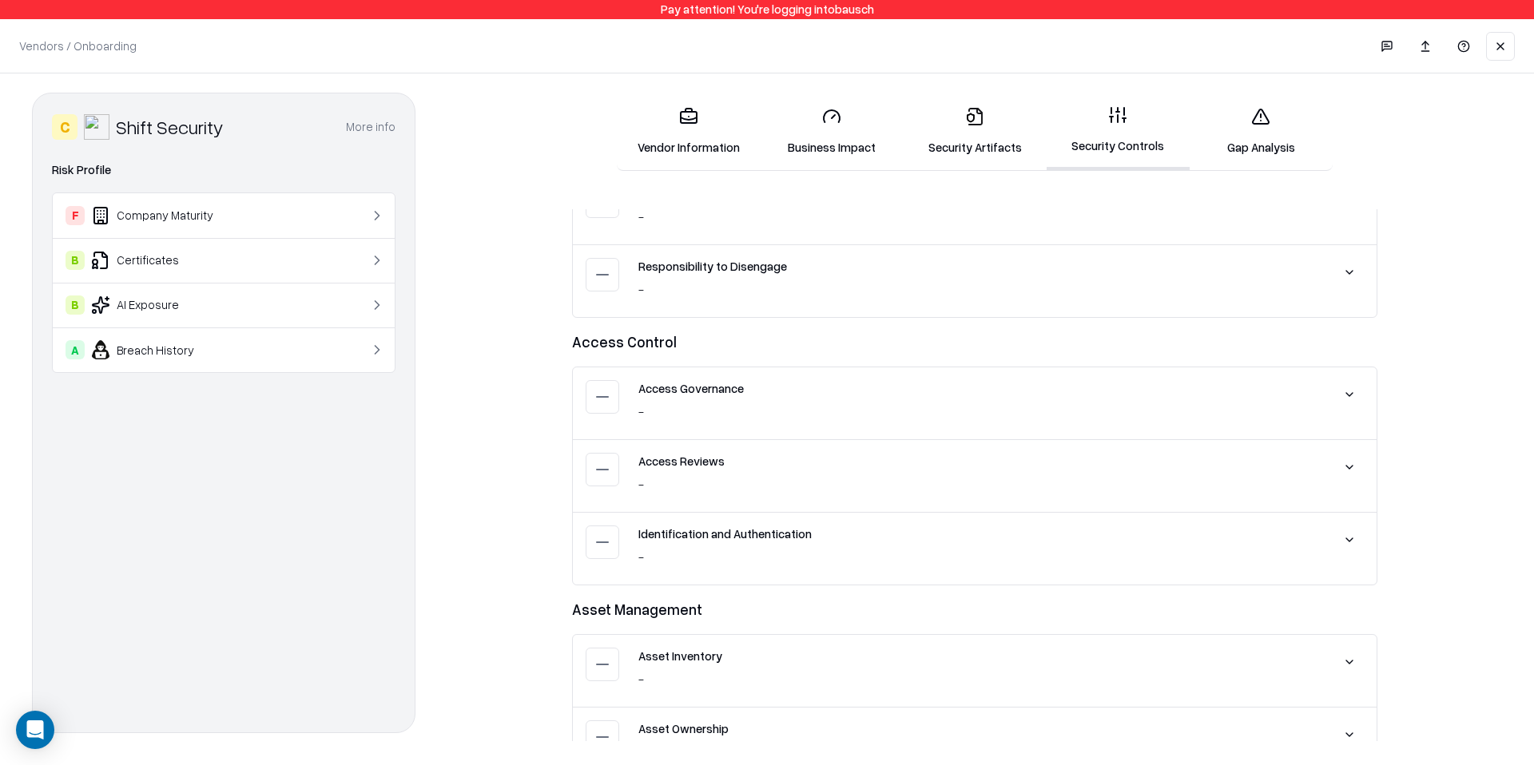
scroll to position [1305, 0]
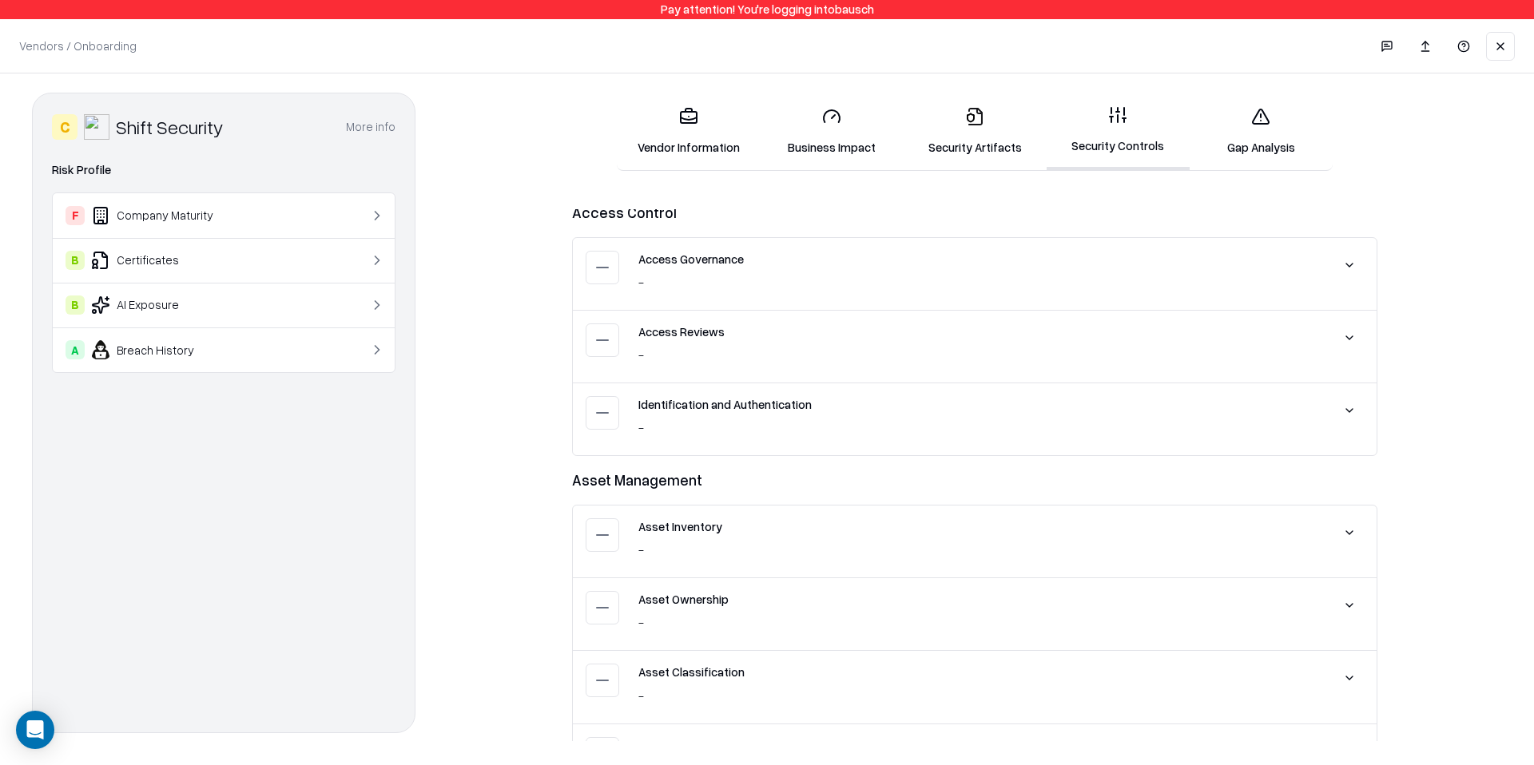
click at [1349, 336] on button at bounding box center [1349, 338] width 29 height 29
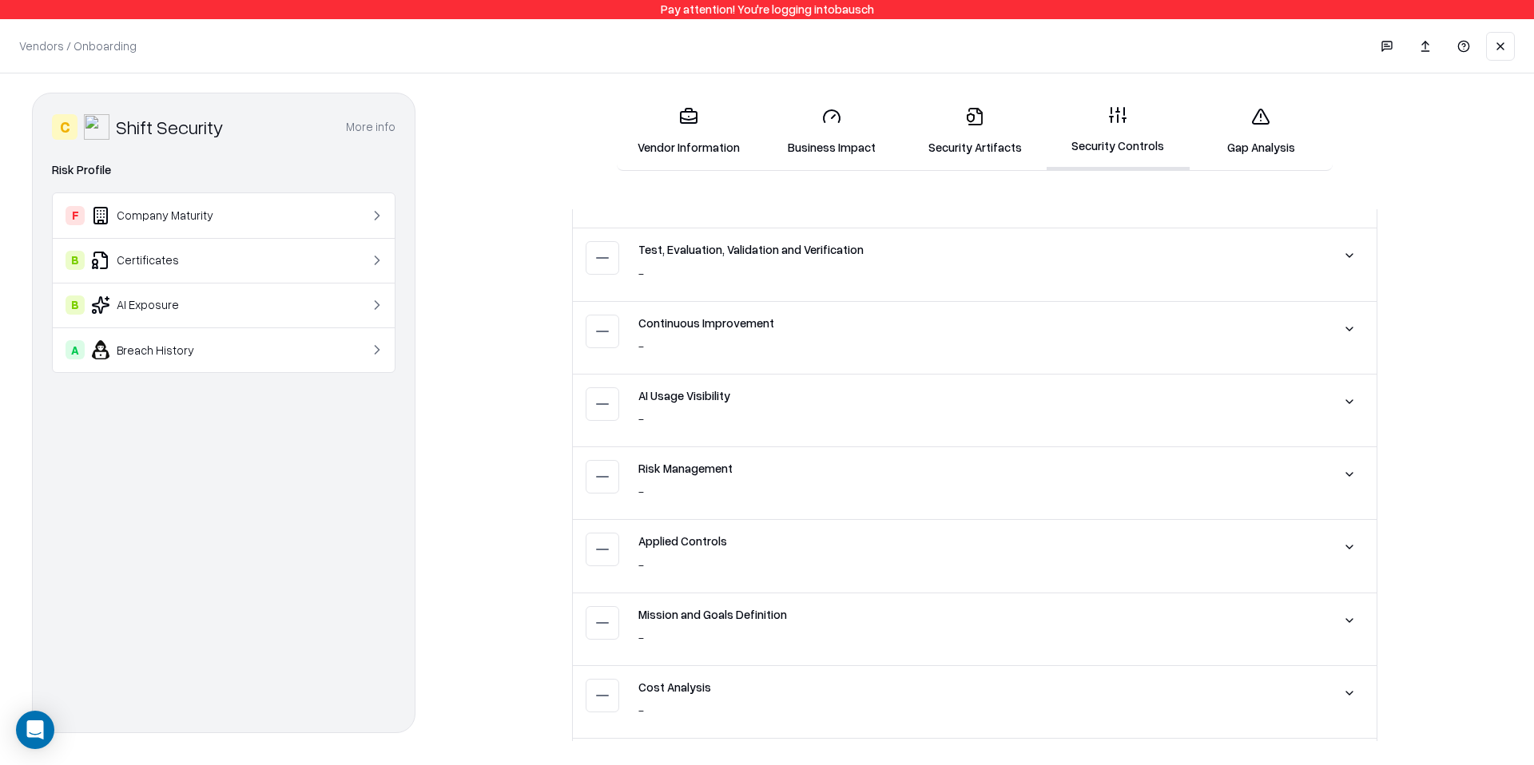
scroll to position [0, 0]
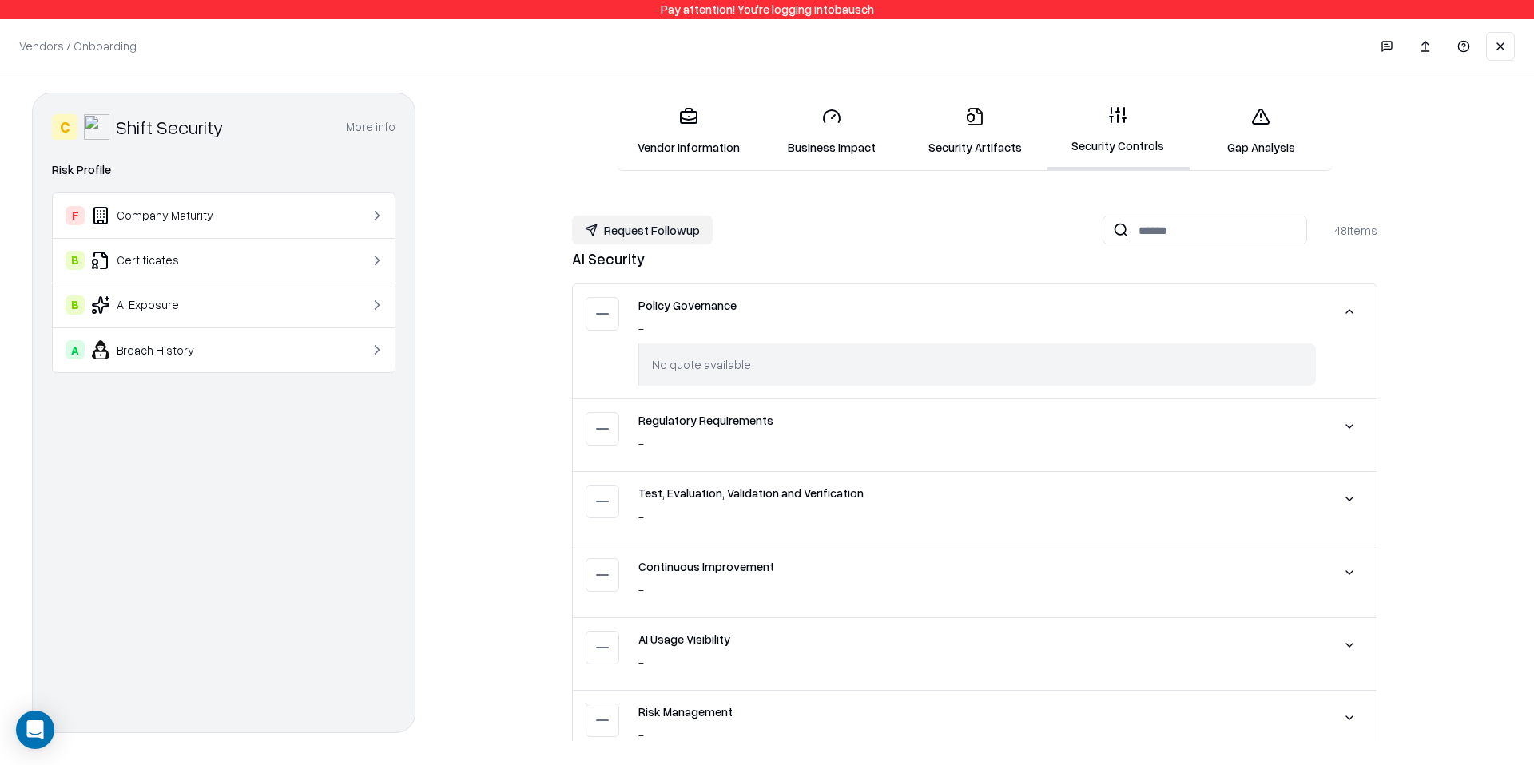
click at [619, 227] on button "Request Followup" at bounding box center [642, 230] width 141 height 29
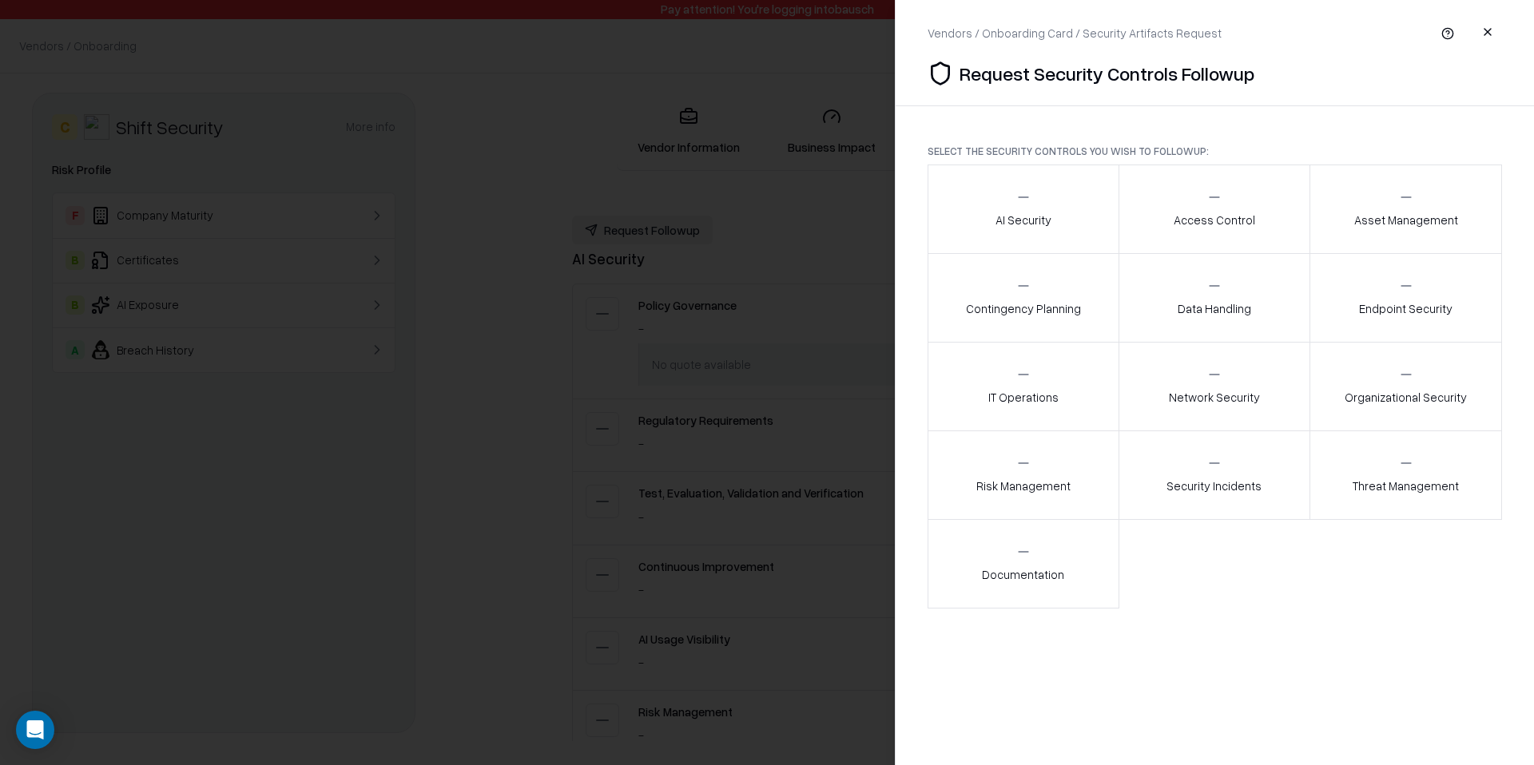
click at [1063, 223] on button "AI Security" at bounding box center [1024, 209] width 192 height 89
click at [1067, 222] on button "AI Security" at bounding box center [1024, 209] width 192 height 89
click at [1488, 19] on button "button" at bounding box center [1487, 32] width 29 height 29
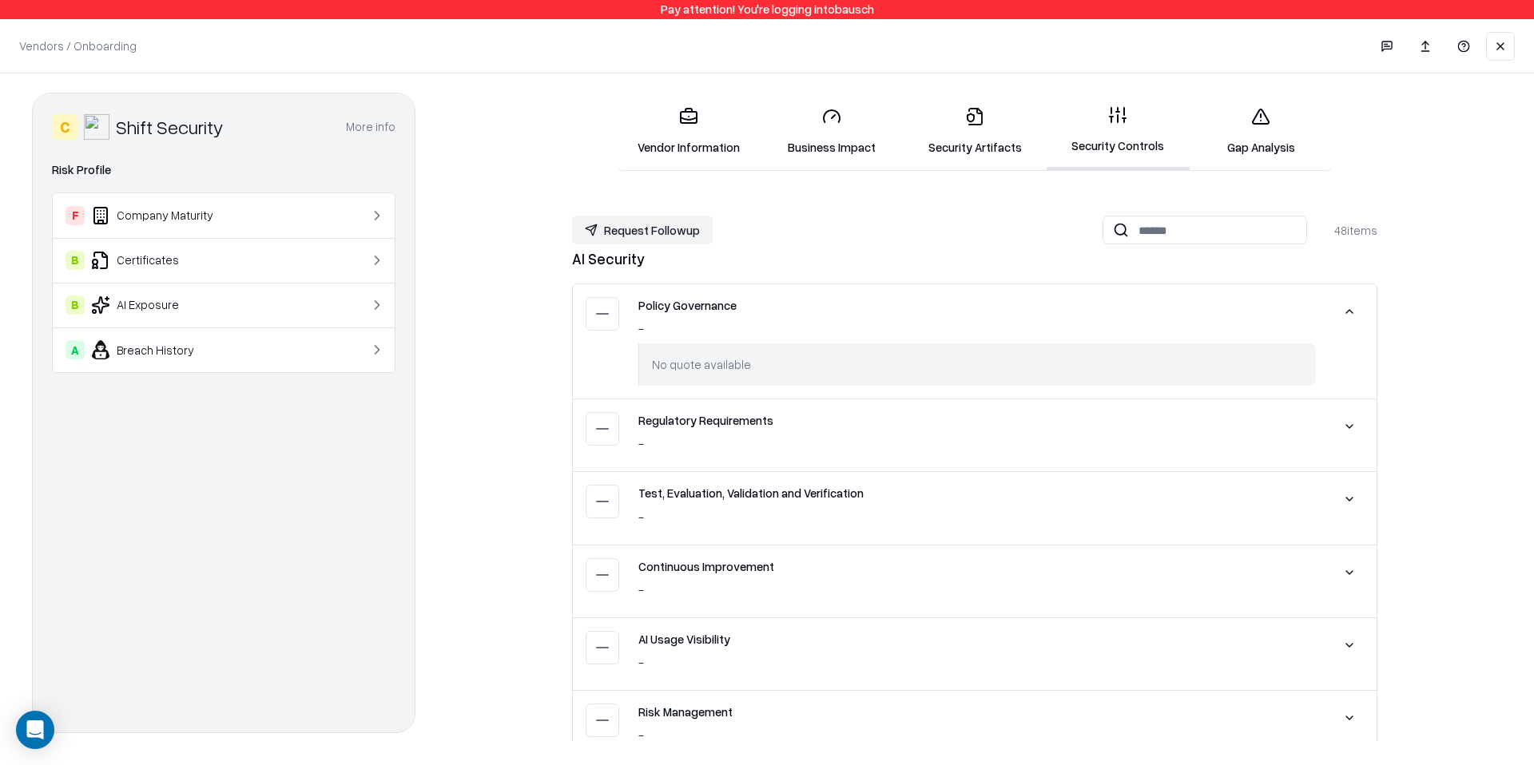
click at [1281, 132] on link "Gap Analysis" at bounding box center [1261, 131] width 143 height 74
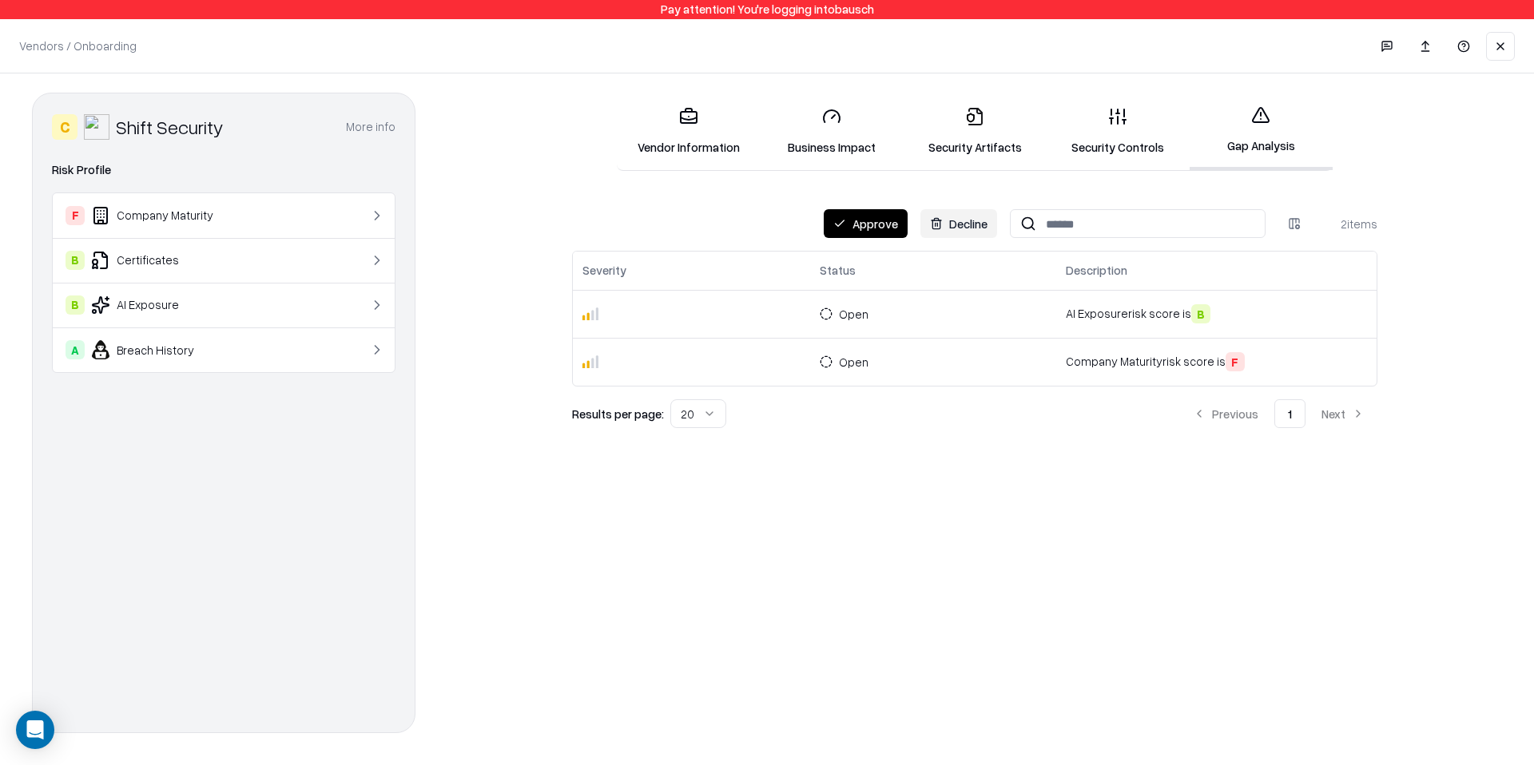
click at [1103, 141] on link "Security Controls" at bounding box center [1118, 131] width 143 height 74
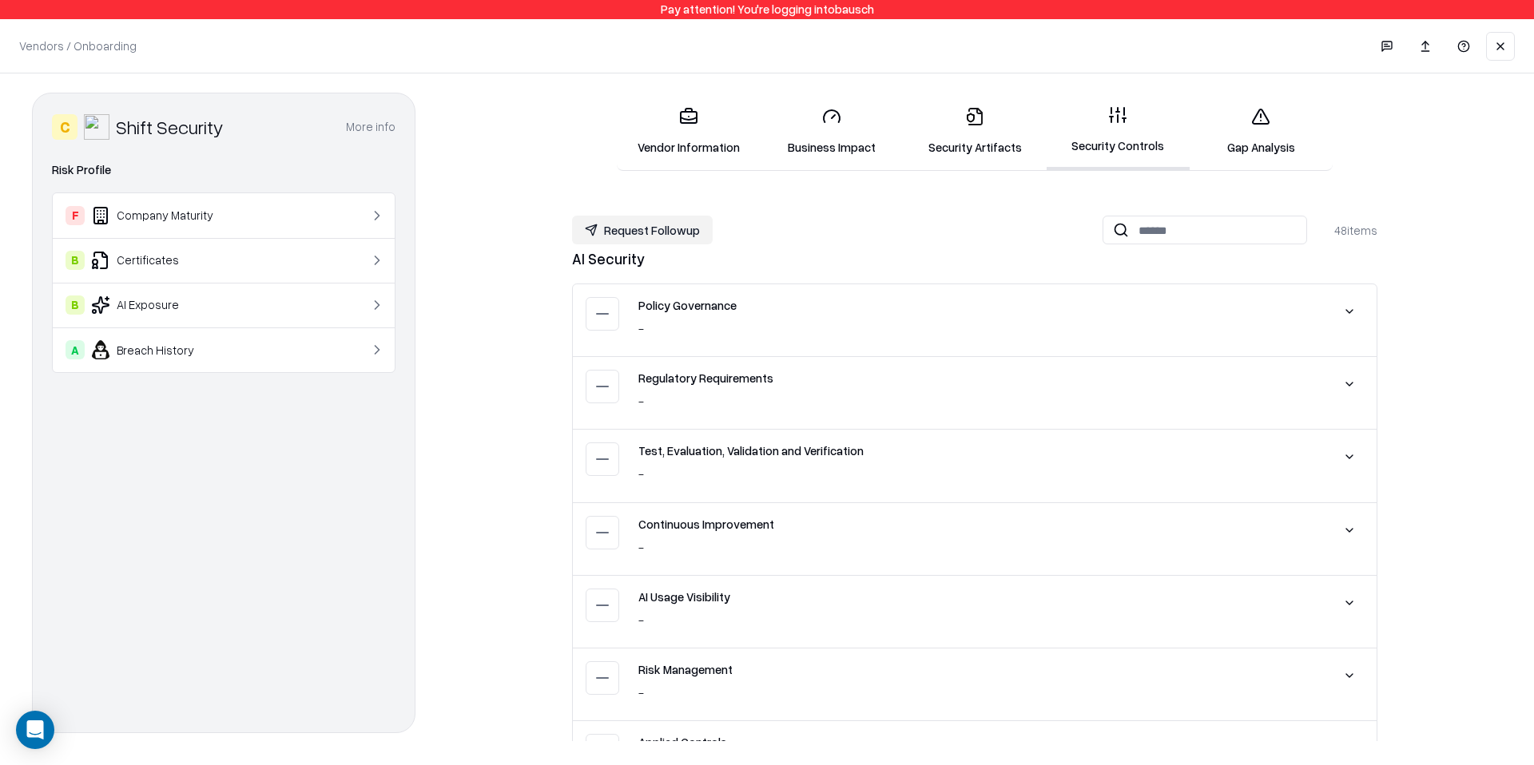
click at [1240, 141] on link "Gap Analysis" at bounding box center [1261, 131] width 143 height 74
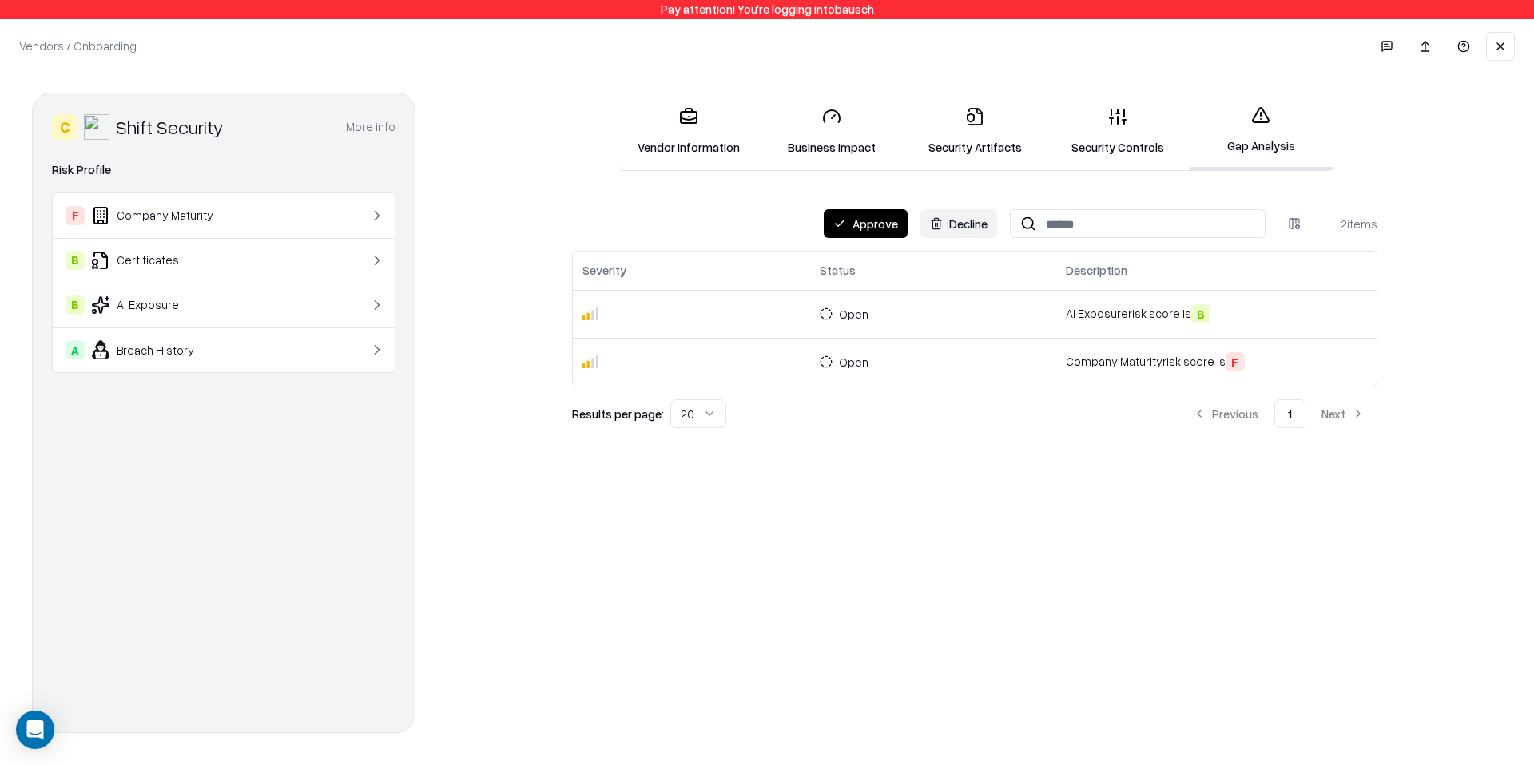
click at [990, 149] on link "Security Artifacts" at bounding box center [974, 131] width 143 height 74
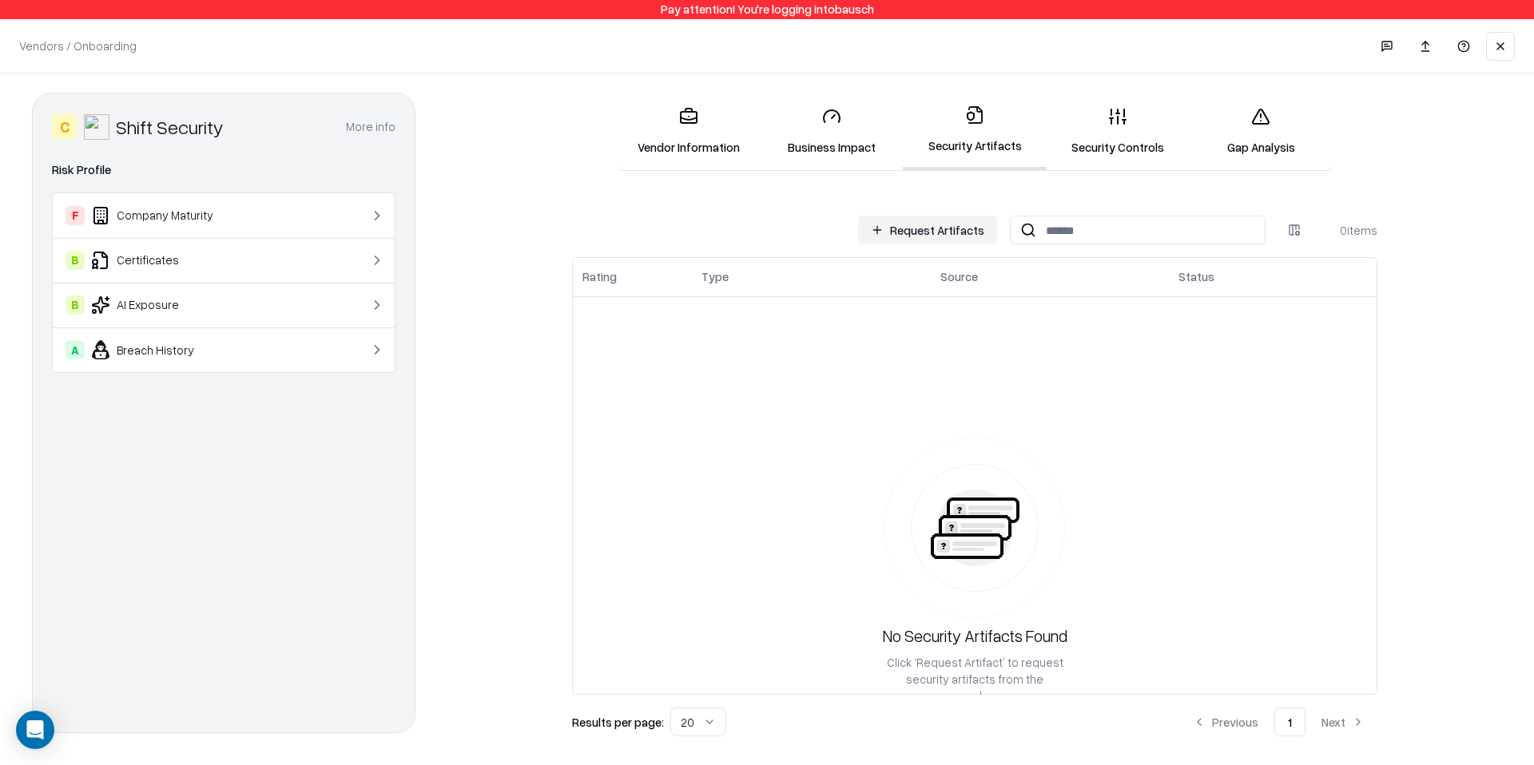
click at [1123, 151] on link "Security Controls" at bounding box center [1118, 131] width 143 height 74
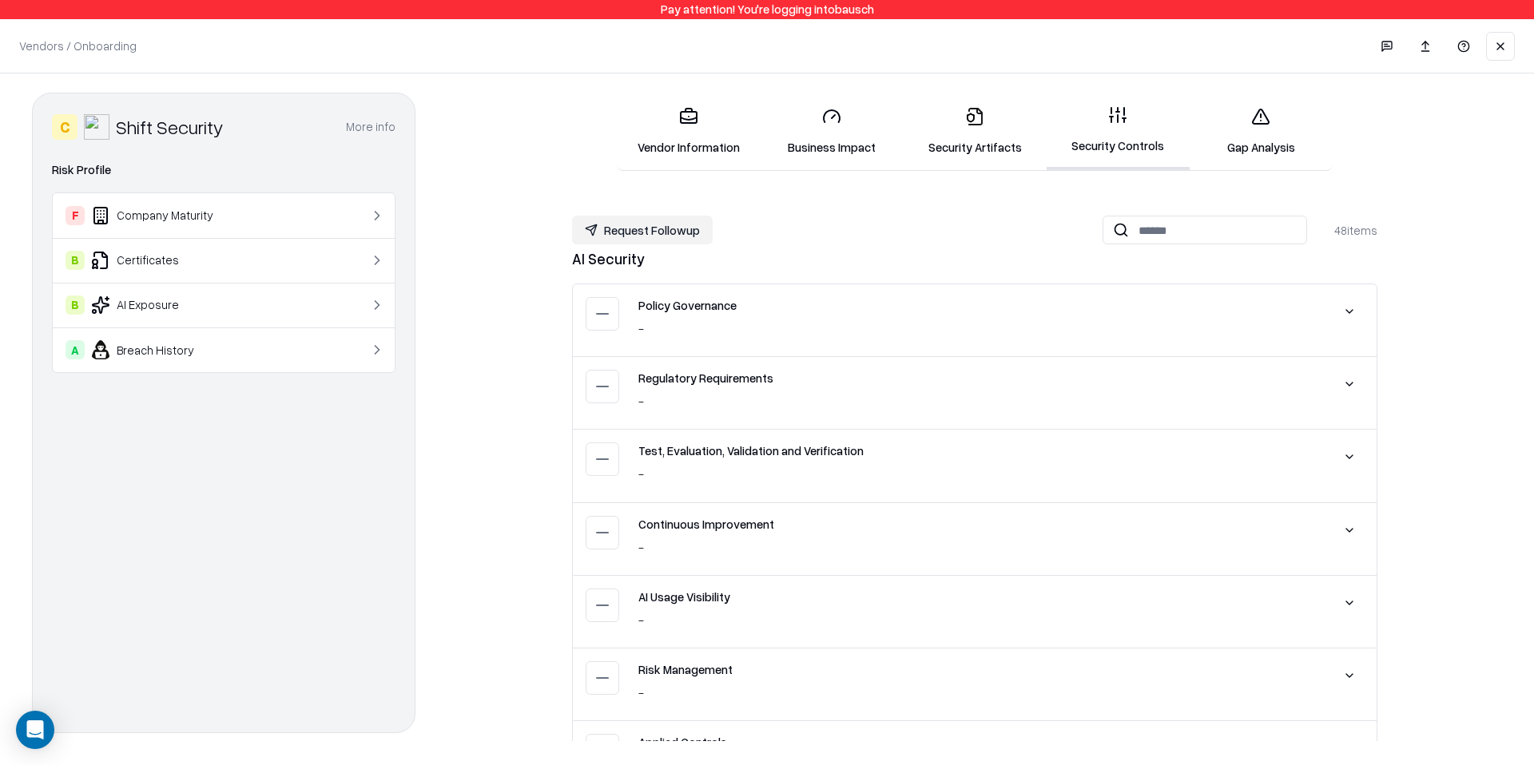
click at [1232, 157] on link "Gap Analysis" at bounding box center [1261, 131] width 143 height 74
